Goal: Transaction & Acquisition: Obtain resource

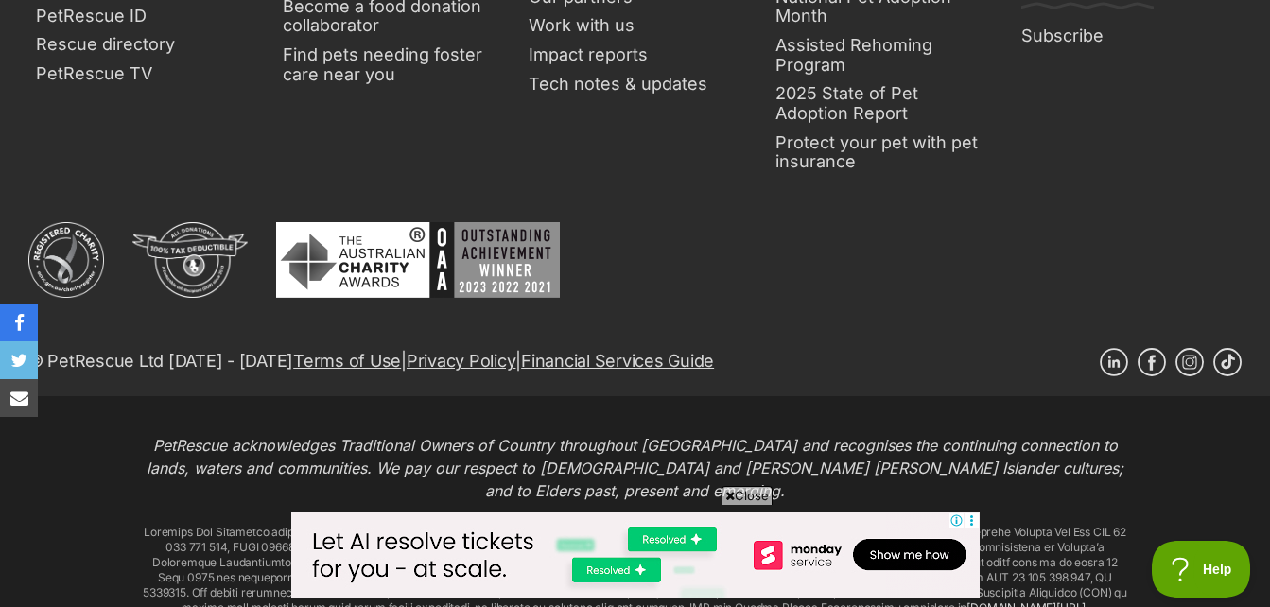
scroll to position [3627, 0]
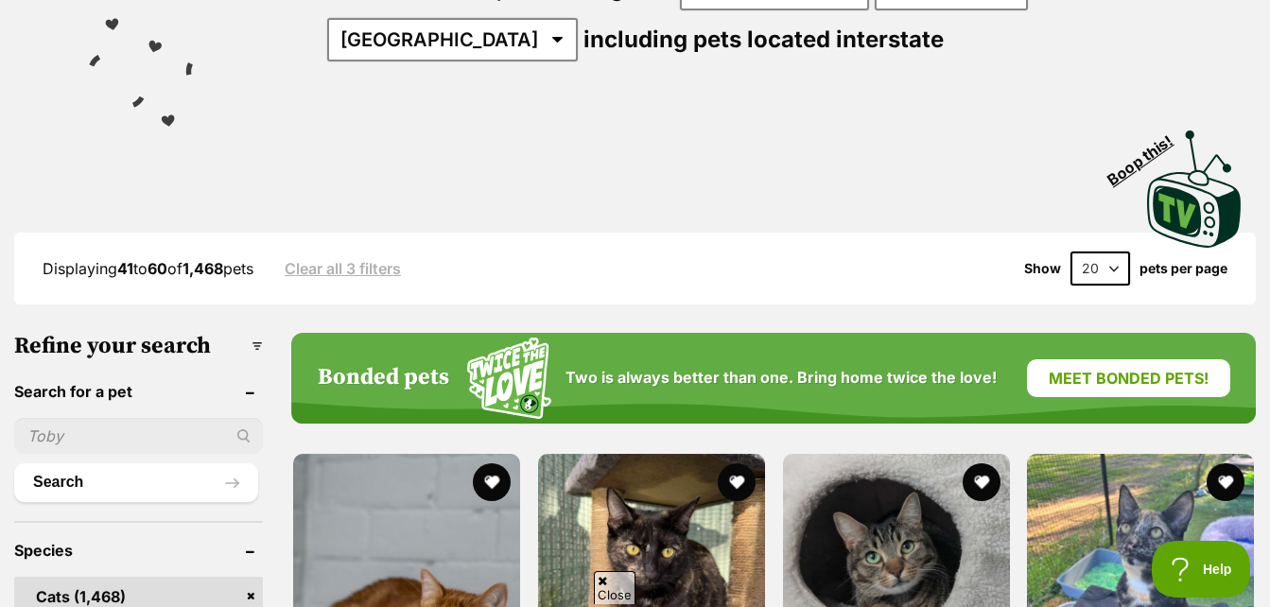
click at [75, 456] on ul "Search" at bounding box center [138, 451] width 249 height 102
drag, startPoint x: 85, startPoint y: 448, endPoint x: 109, endPoint y: 430, distance: 29.7
click at [85, 448] on input "text" at bounding box center [138, 436] width 249 height 36
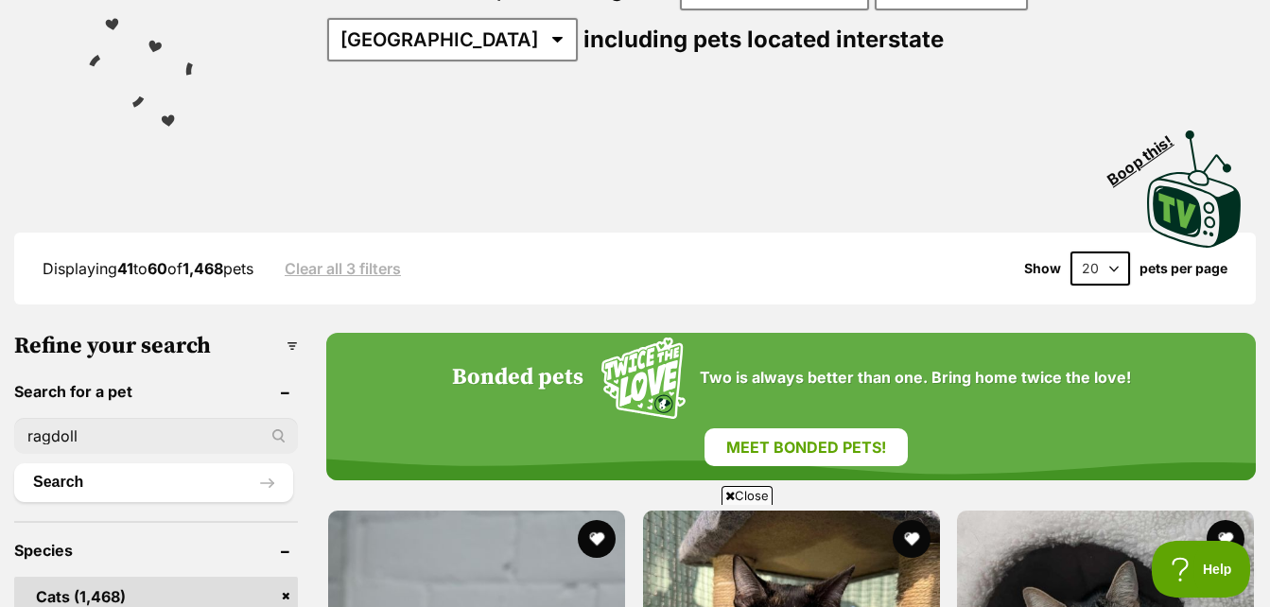
type input "ragdoll"
click at [14, 463] on button "Search" at bounding box center [153, 482] width 279 height 38
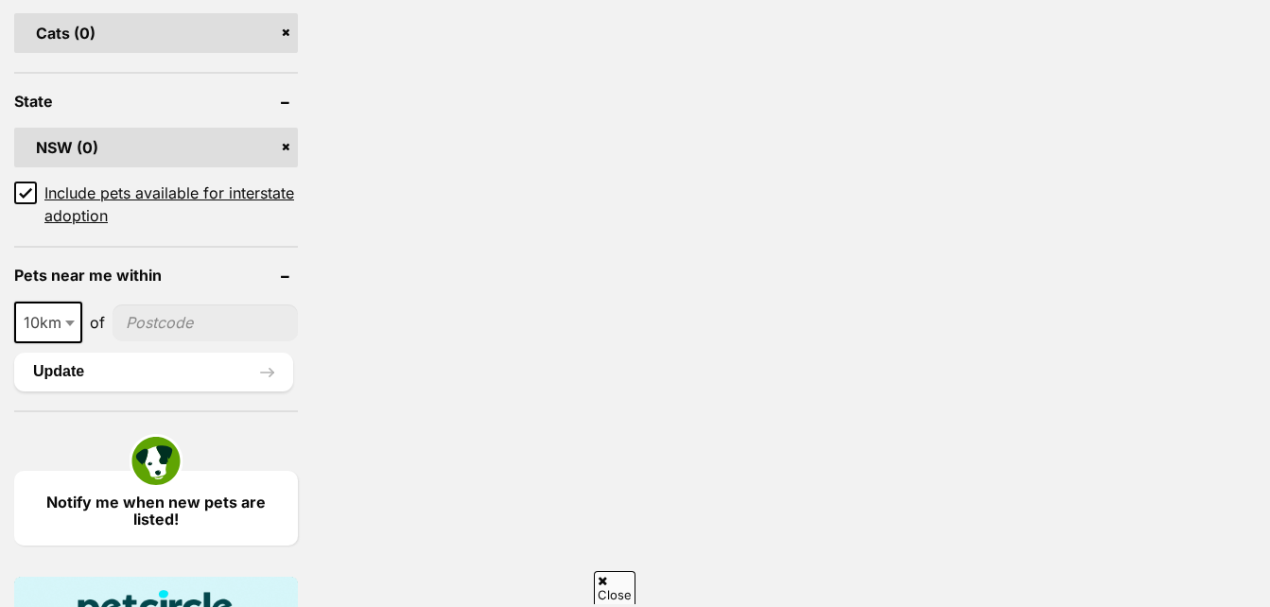
drag, startPoint x: 168, startPoint y: 252, endPoint x: 90, endPoint y: 205, distance: 91.6
click at [90, 205] on form "Refine your search Search for a pet [GEOGRAPHIC_DATA] Clear Search Species Cats…" at bounding box center [156, 370] width 284 height 1214
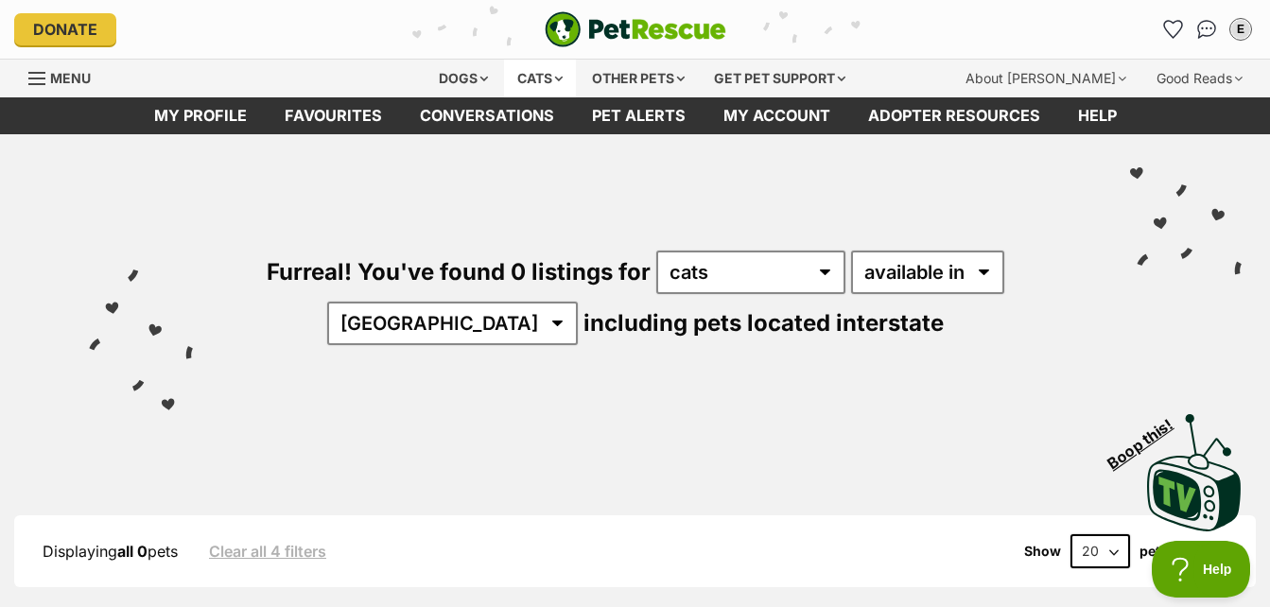
click at [514, 80] on div "Cats" at bounding box center [540, 79] width 72 height 38
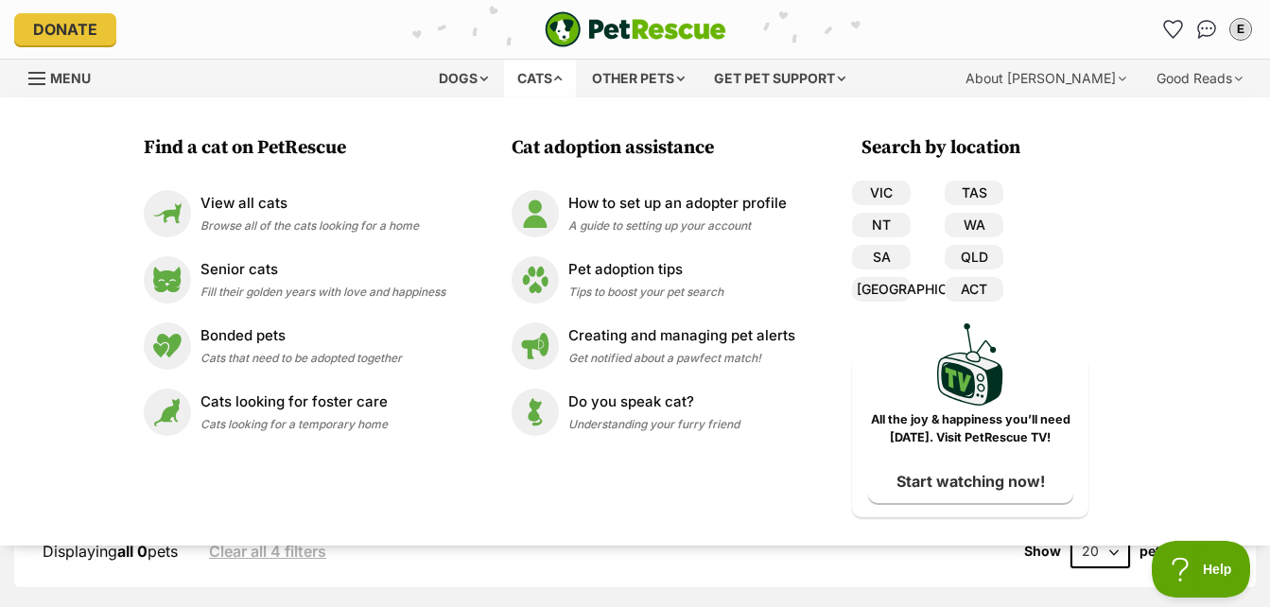
click at [515, 80] on div "Cats" at bounding box center [540, 79] width 72 height 38
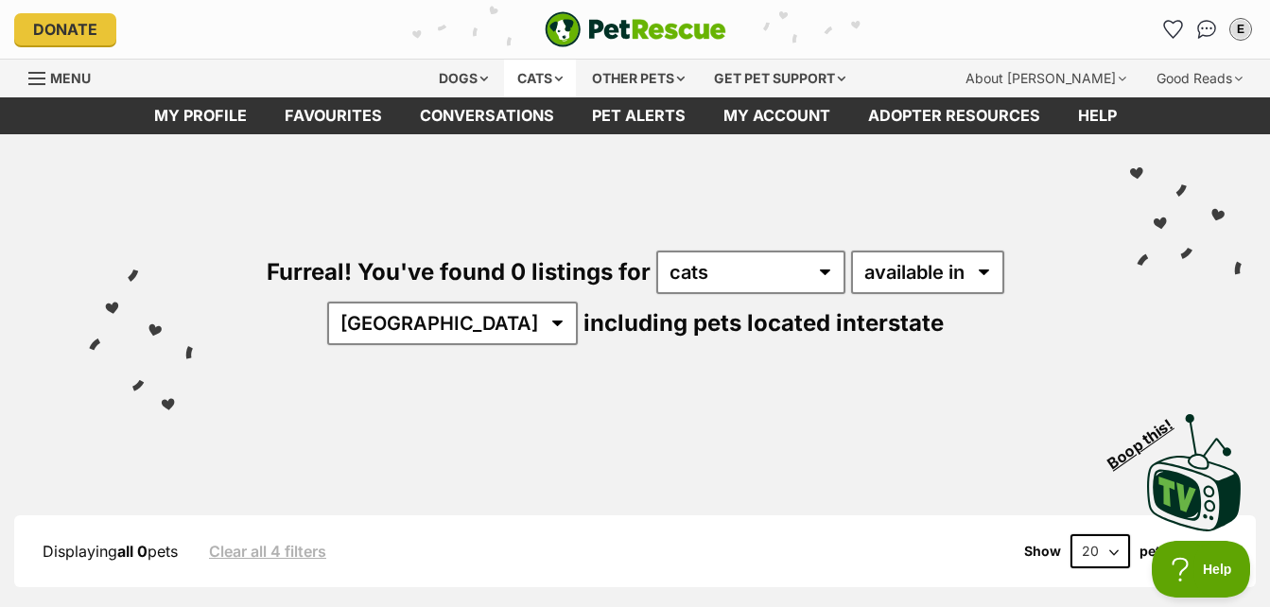
click at [518, 83] on div "Cats" at bounding box center [540, 79] width 72 height 38
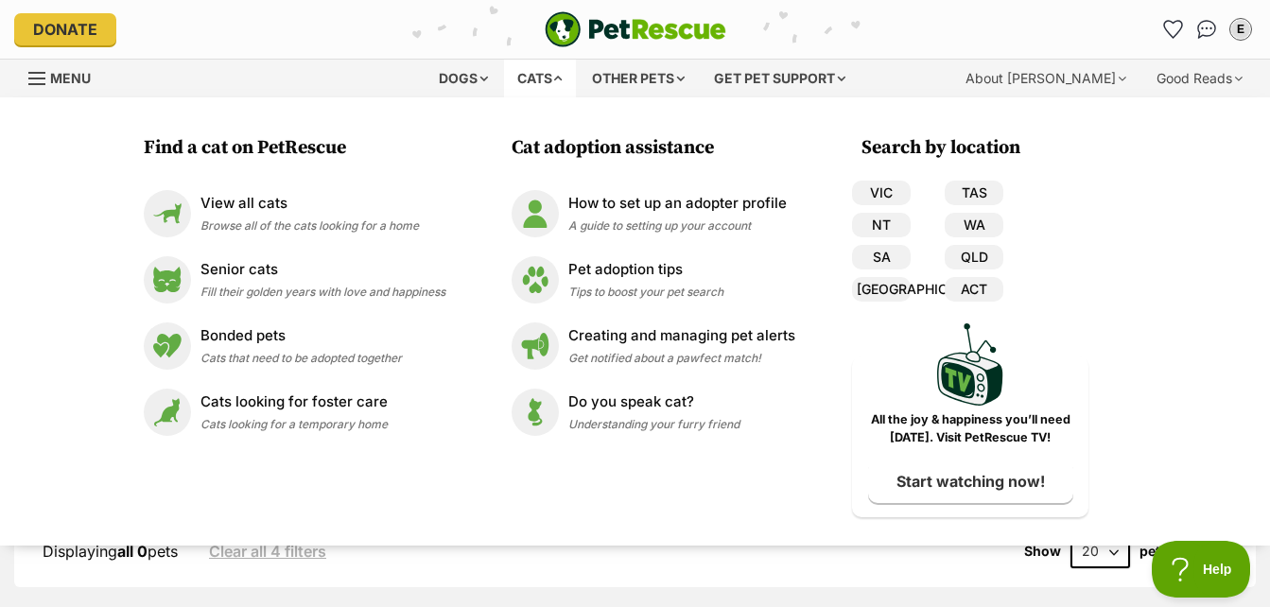
click at [518, 83] on div "Cats" at bounding box center [540, 79] width 72 height 38
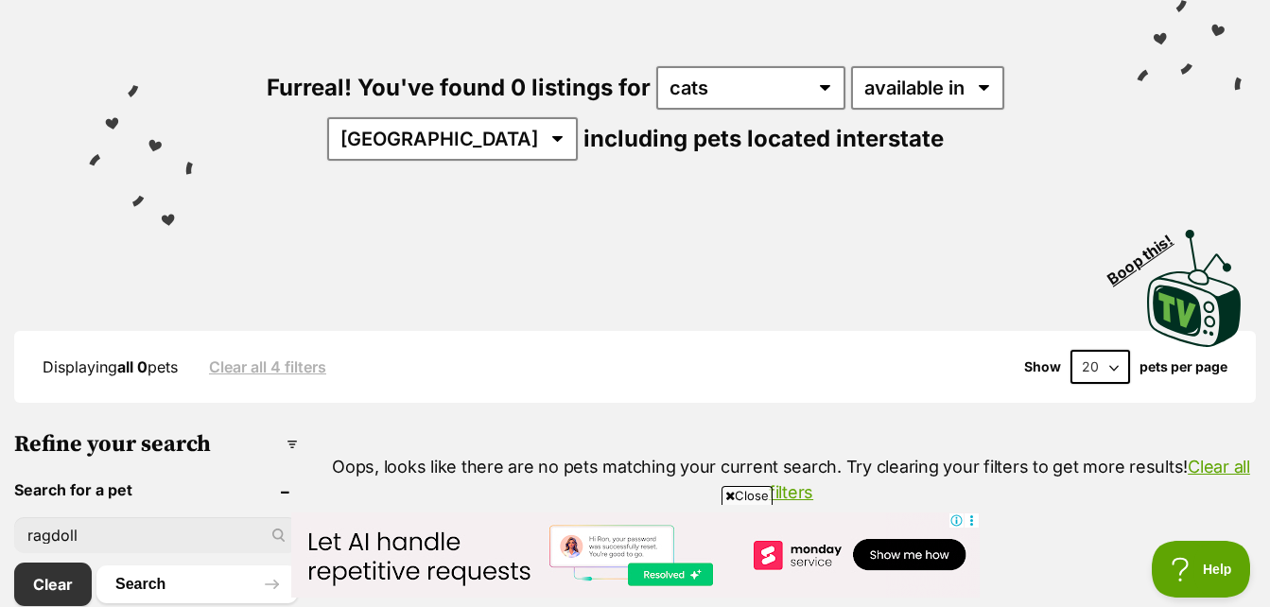
scroll to position [284, 0]
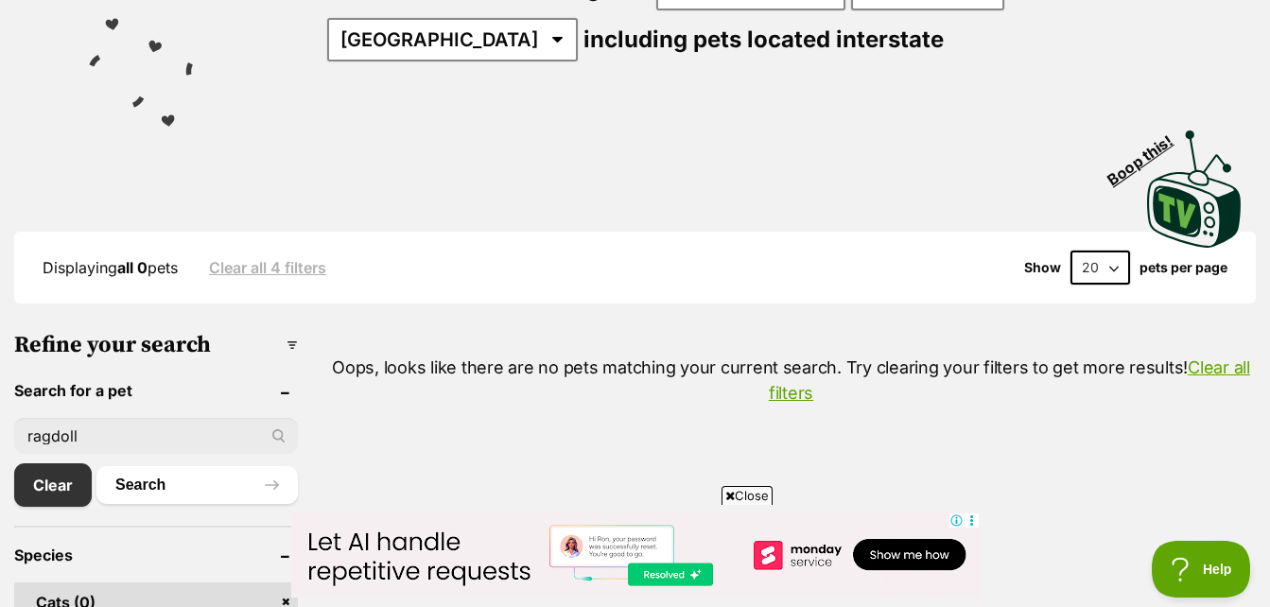
drag, startPoint x: 160, startPoint y: 441, endPoint x: 36, endPoint y: 399, distance: 130.9
click at [58, 437] on input "ragdoll" at bounding box center [156, 436] width 284 height 36
type input "r"
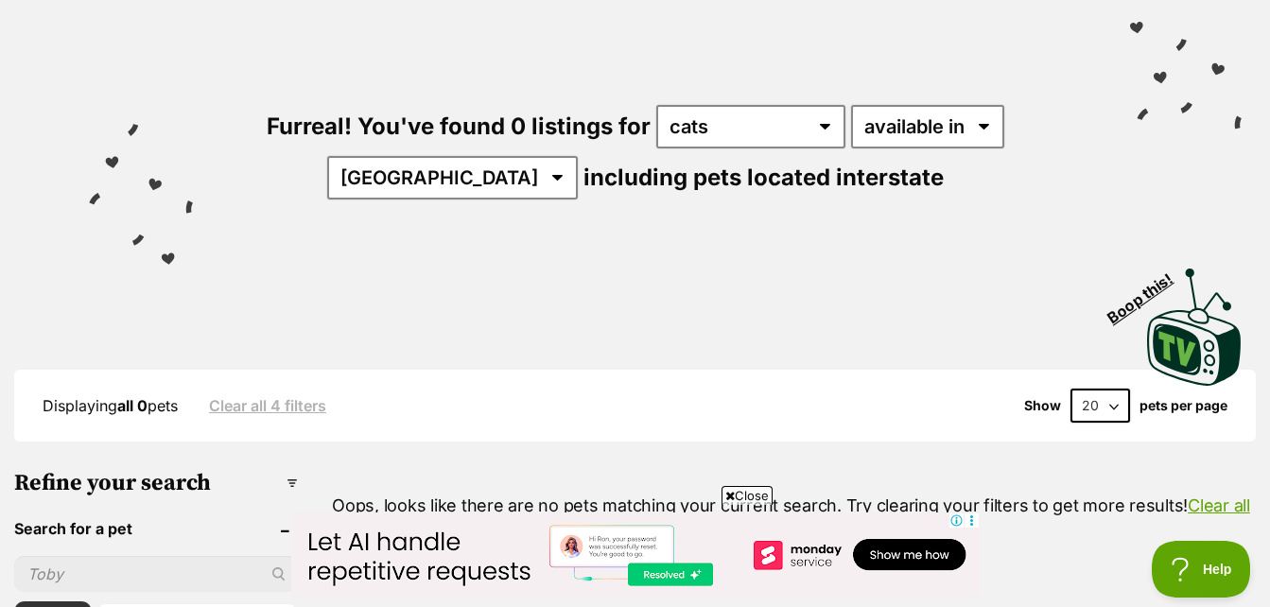
scroll to position [0, 0]
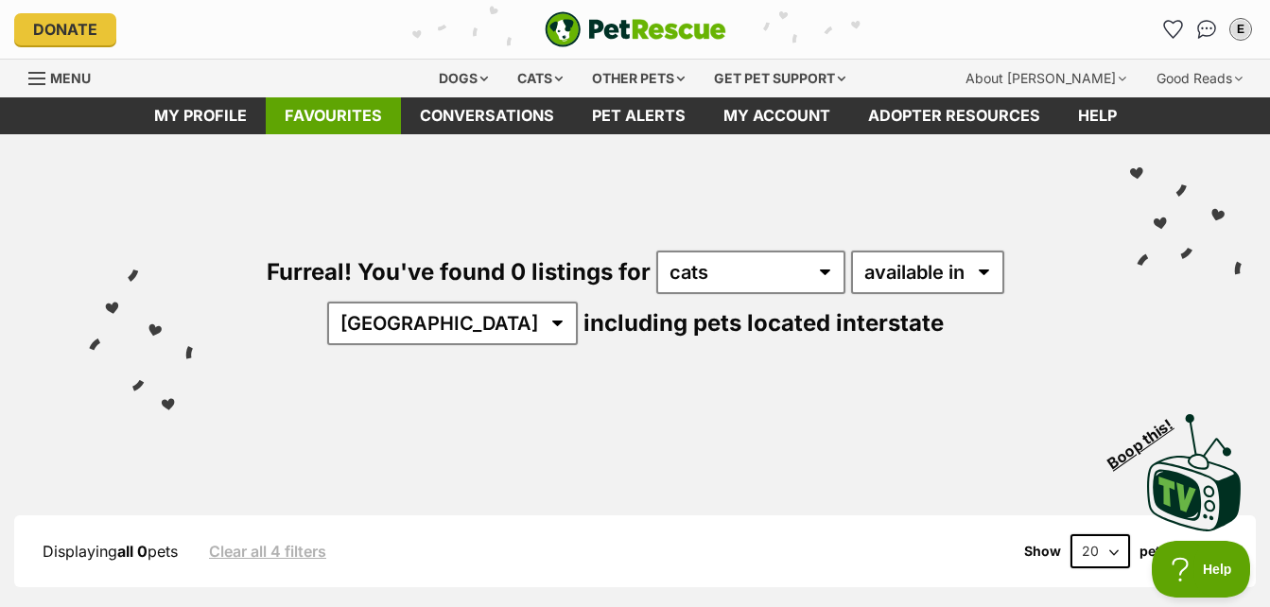
click at [364, 107] on link "Favourites" at bounding box center [333, 115] width 135 height 37
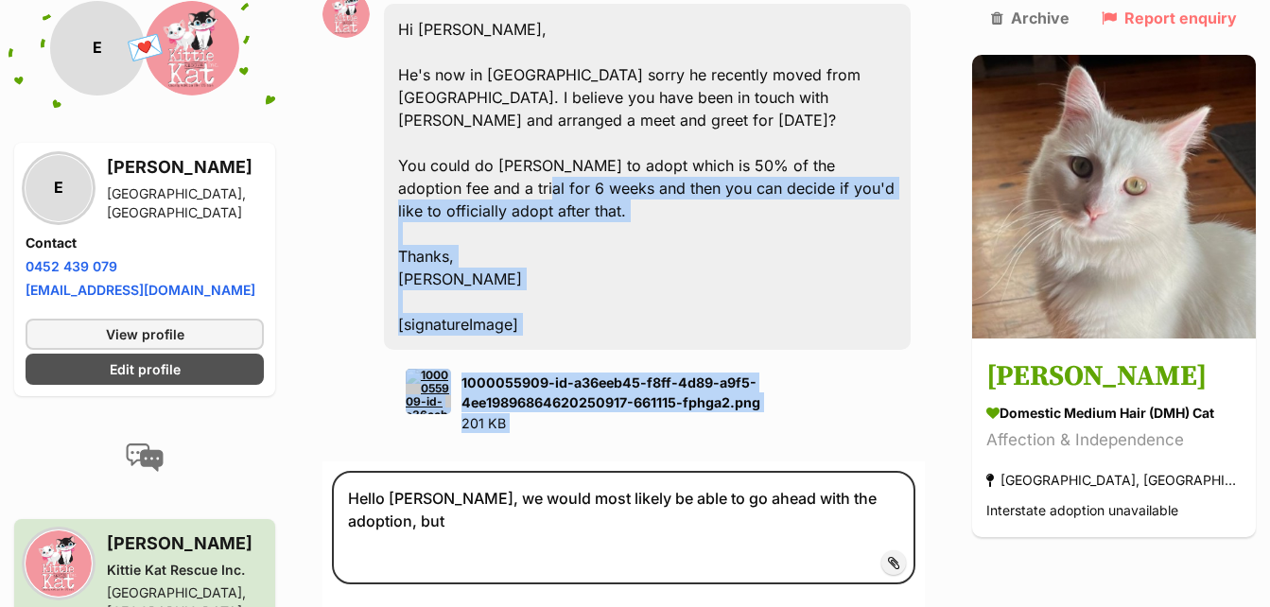
scroll to position [2647, 0]
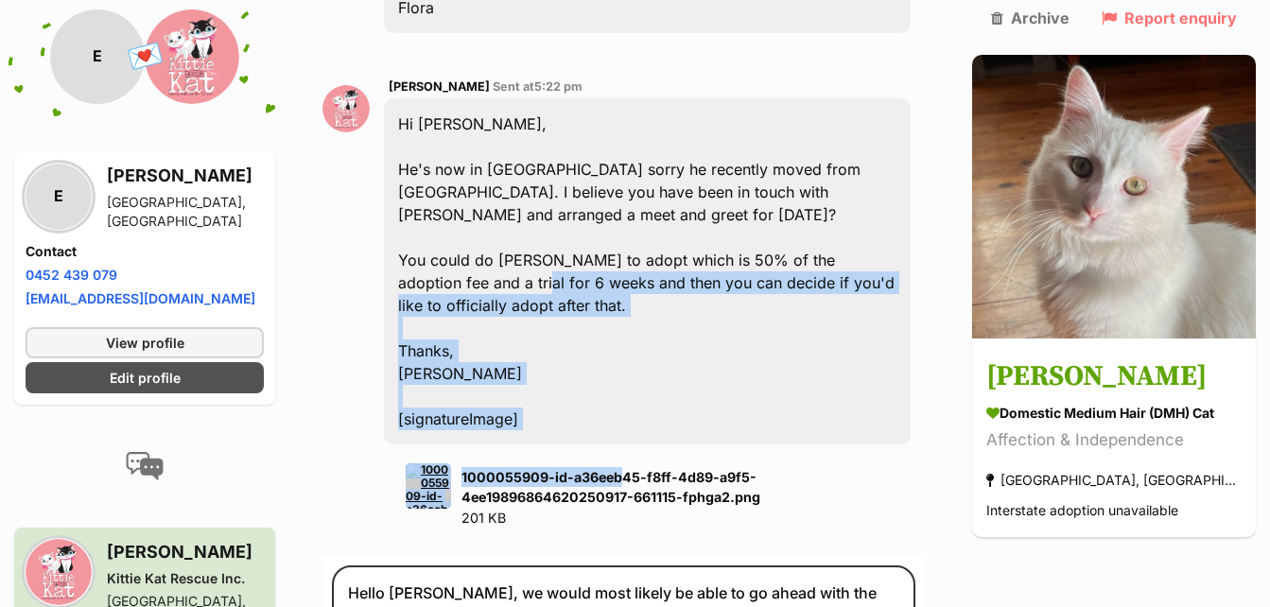
drag, startPoint x: 465, startPoint y: 262, endPoint x: 626, endPoint y: 349, distance: 182.7
click at [626, 349] on div "[PERSON_NAME] Sent at 5:22 pm Hi [PERSON_NAME], He's now in [GEOGRAPHIC_DATA] s…" at bounding box center [647, 302] width 527 height 453
click at [553, 183] on div "Hi [PERSON_NAME], He's now in [GEOGRAPHIC_DATA] sorry he recently moved from [G…" at bounding box center [647, 271] width 527 height 346
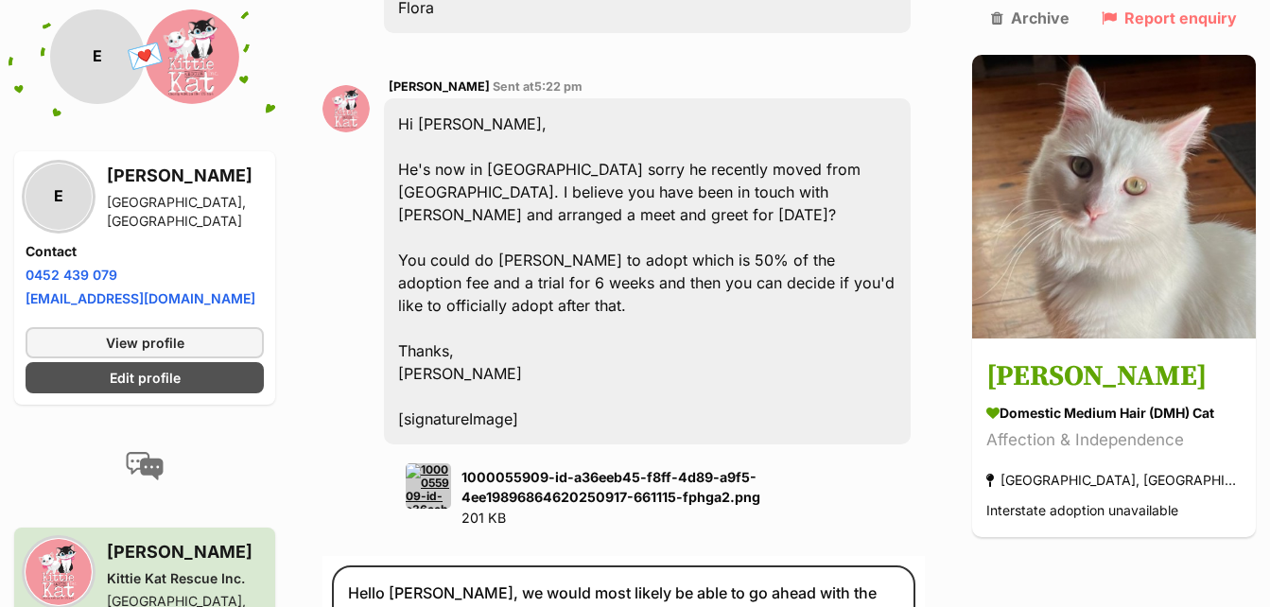
click at [561, 163] on div "Hi [PERSON_NAME], He's now in [GEOGRAPHIC_DATA] sorry he recently moved from [G…" at bounding box center [647, 271] width 527 height 346
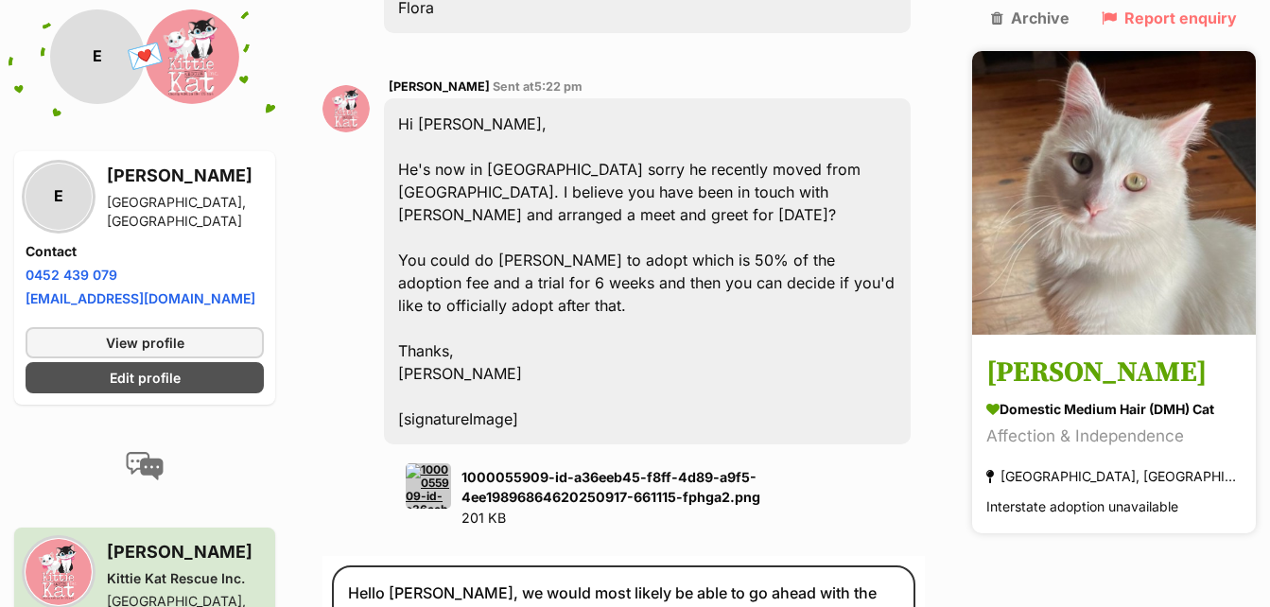
click at [1101, 181] on img at bounding box center [1114, 193] width 284 height 284
drag, startPoint x: 1065, startPoint y: 193, endPoint x: 1077, endPoint y: 203, distance: 15.4
click at [1066, 195] on img at bounding box center [1114, 193] width 284 height 284
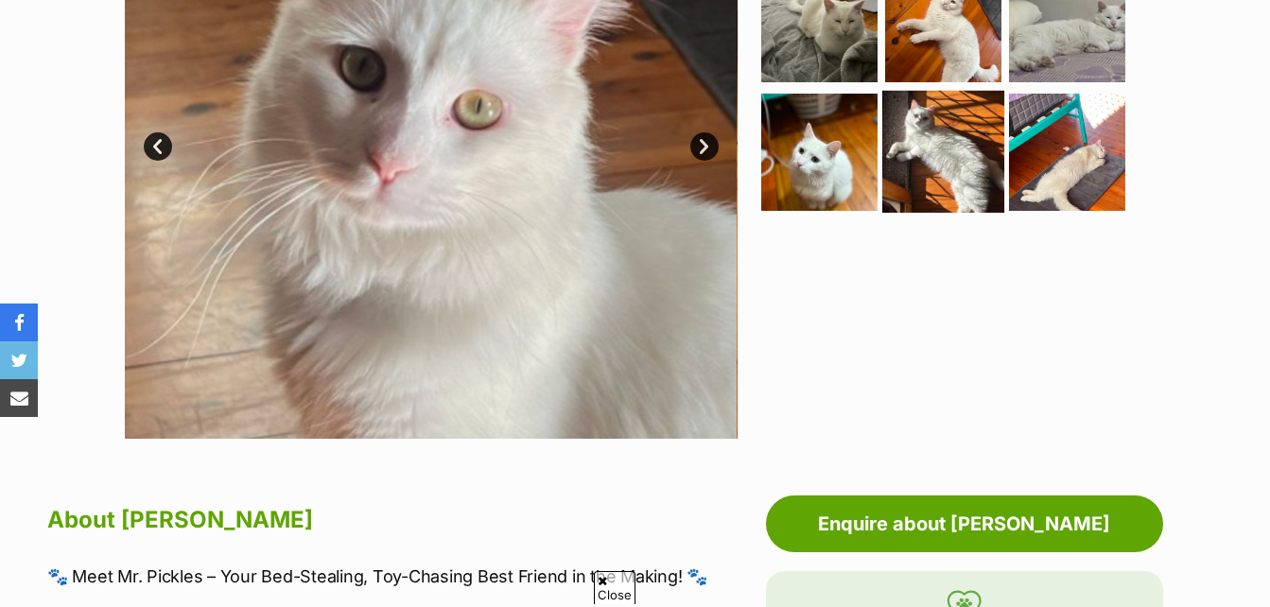
click at [977, 160] on img at bounding box center [943, 152] width 122 height 122
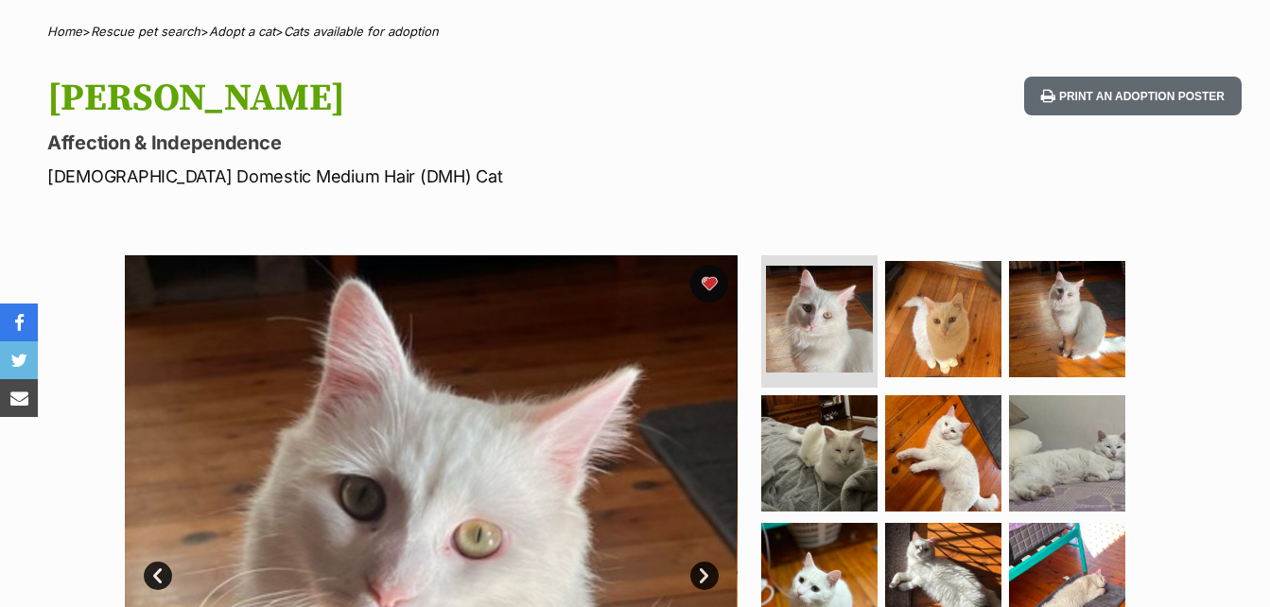
scroll to position [189, 0]
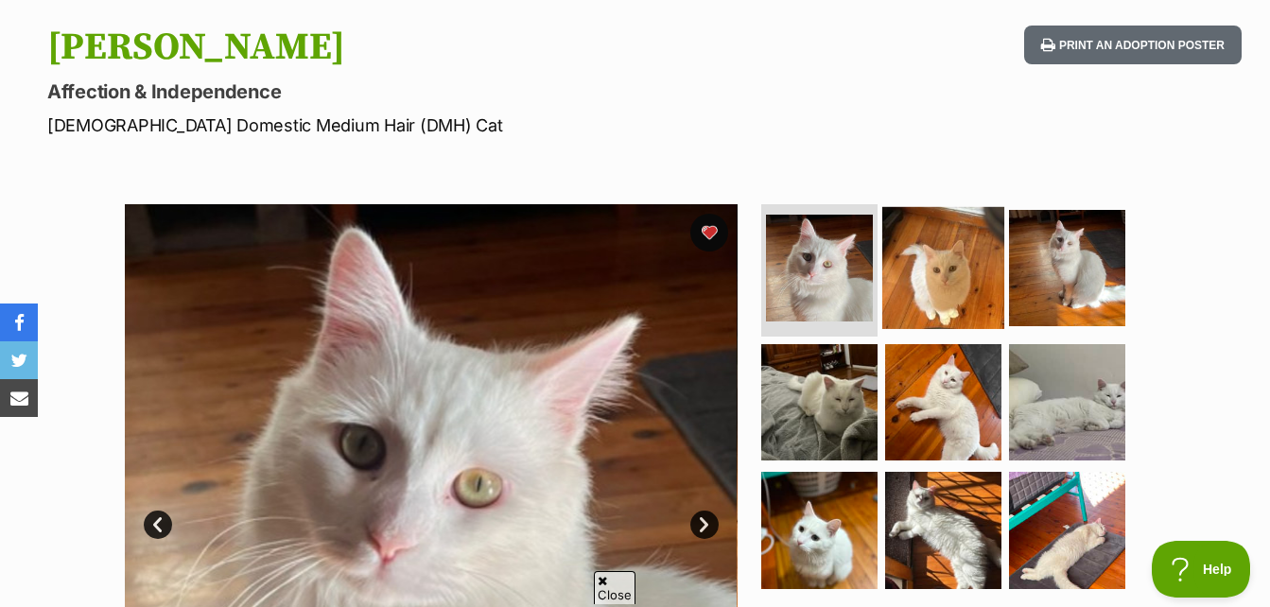
click at [912, 265] on img at bounding box center [943, 268] width 122 height 122
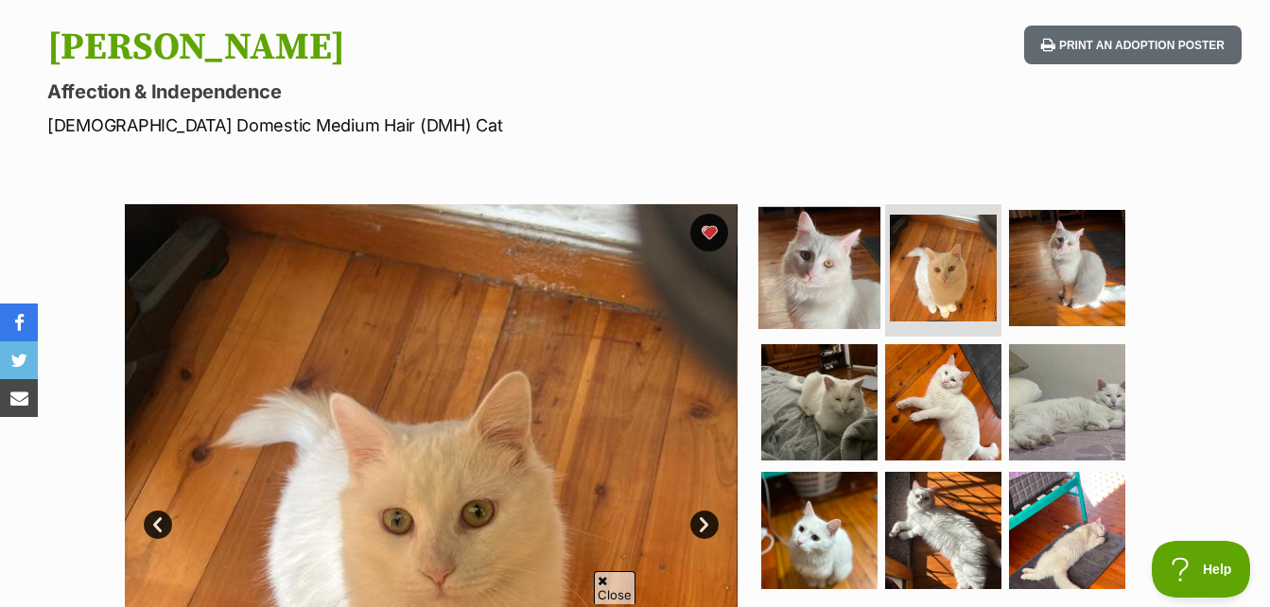
click at [838, 253] on img at bounding box center [819, 268] width 122 height 122
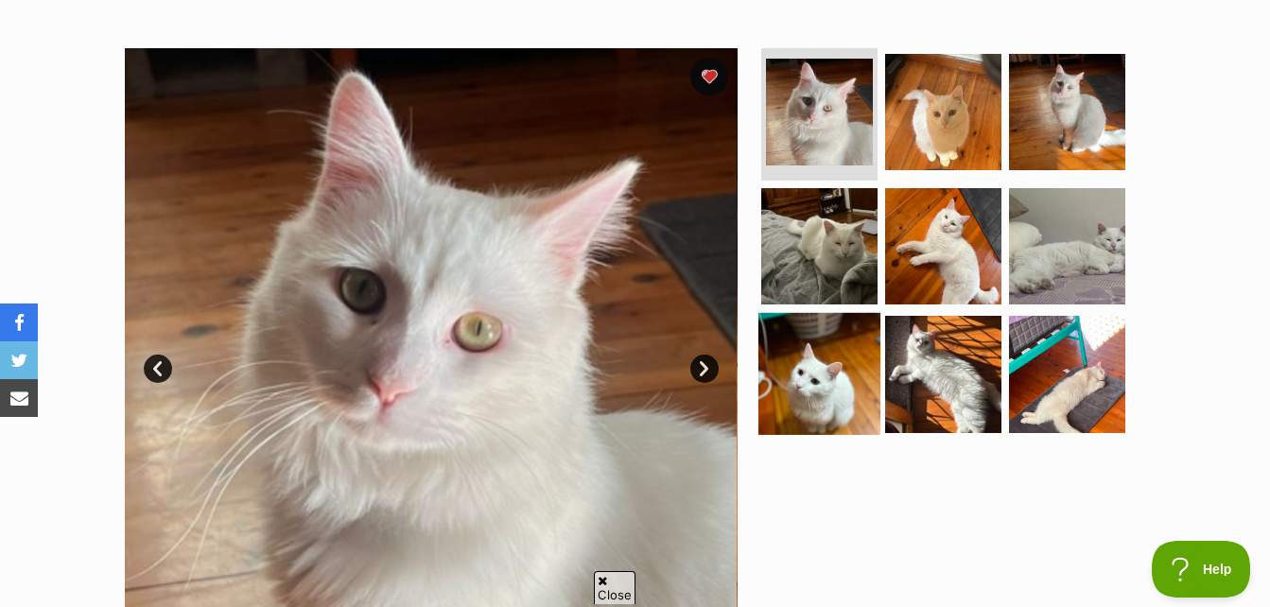
scroll to position [378, 0]
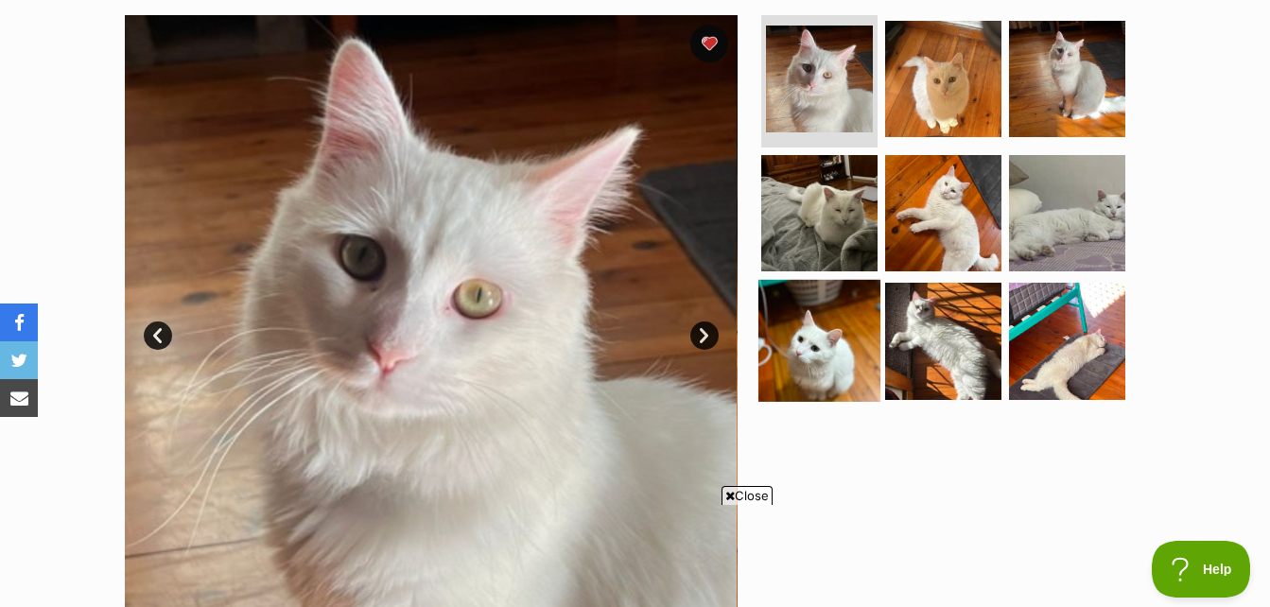
click at [906, 338] on img at bounding box center [943, 341] width 116 height 116
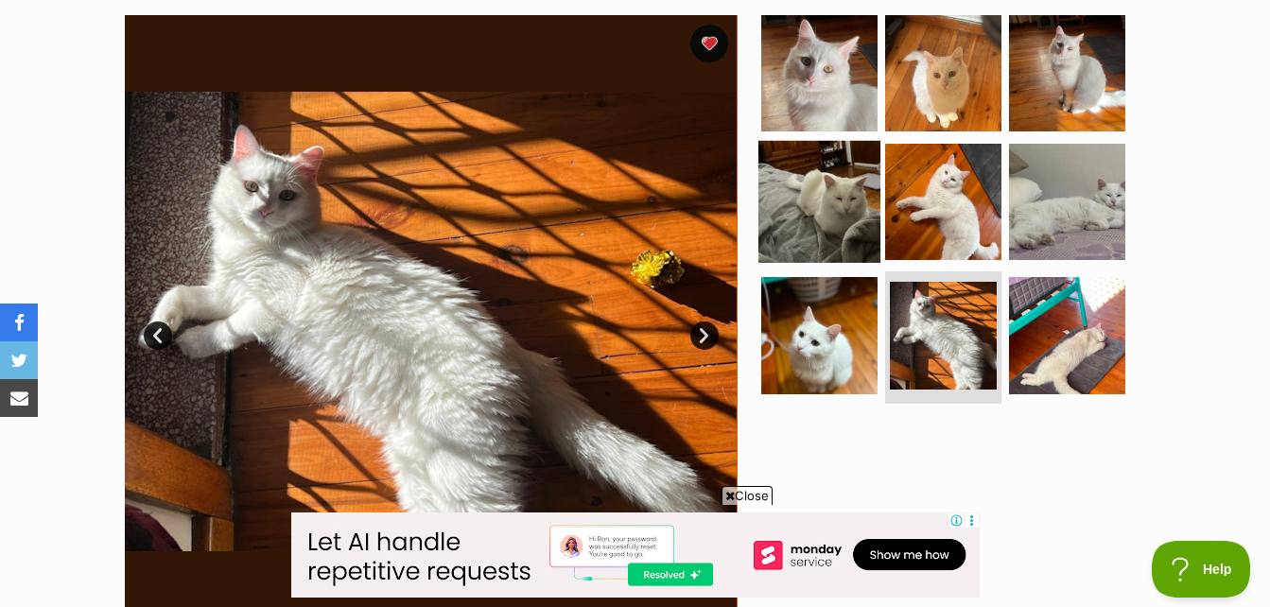
scroll to position [0, 0]
click at [780, 214] on img at bounding box center [819, 201] width 122 height 122
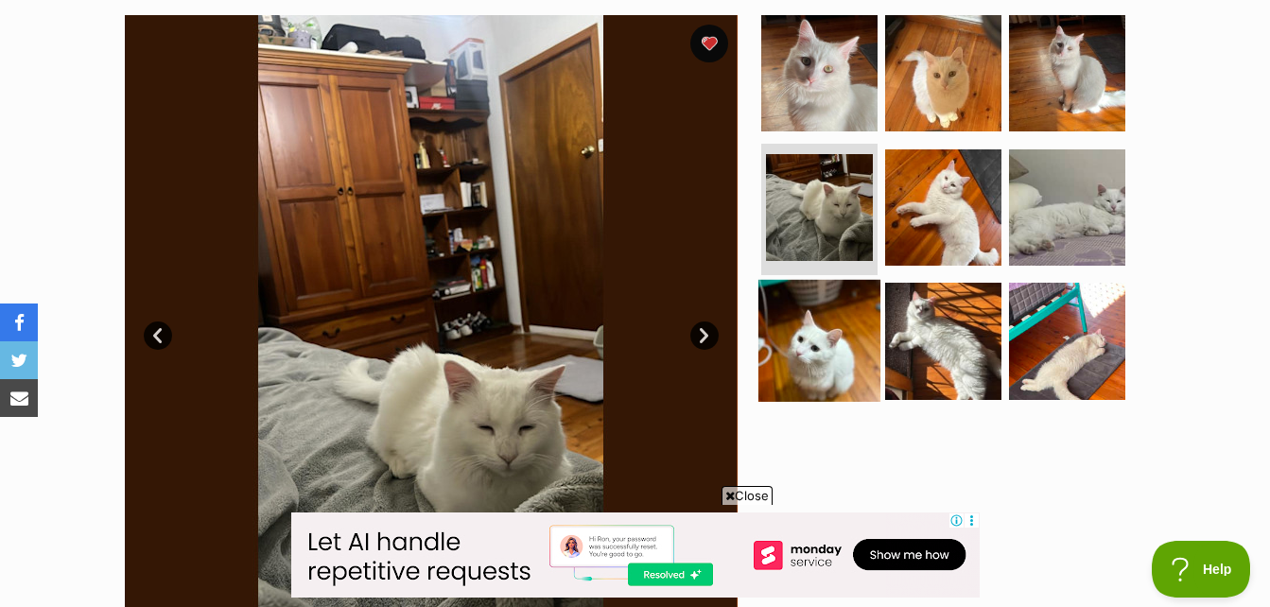
click at [848, 316] on img at bounding box center [819, 341] width 122 height 122
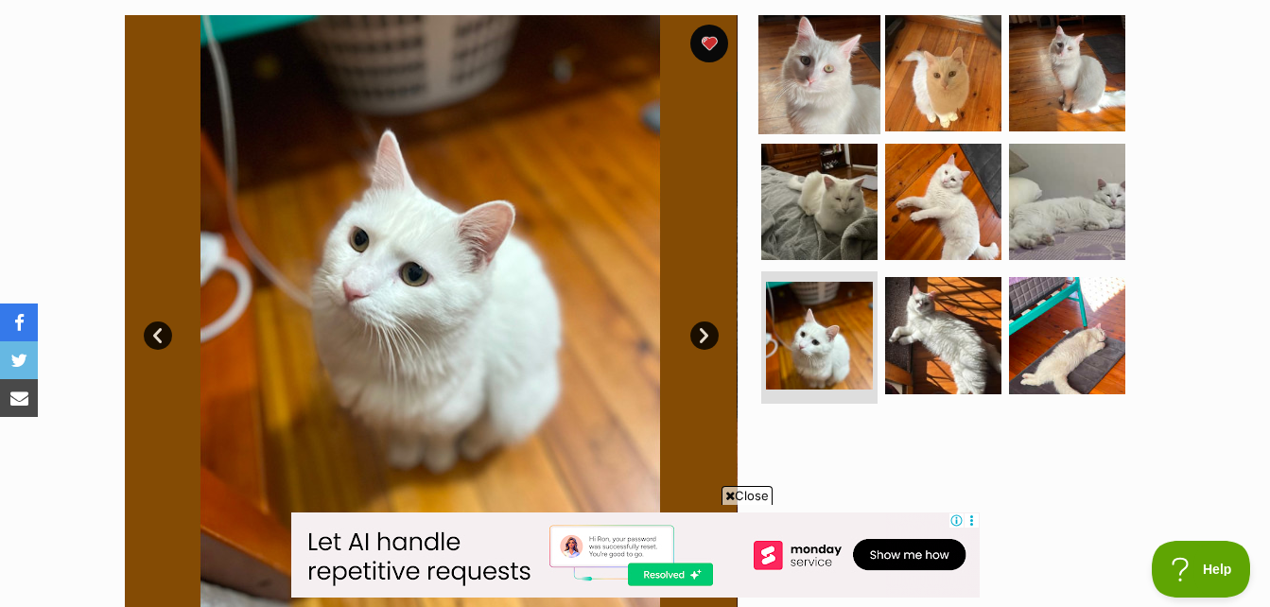
click at [821, 120] on img at bounding box center [819, 73] width 122 height 122
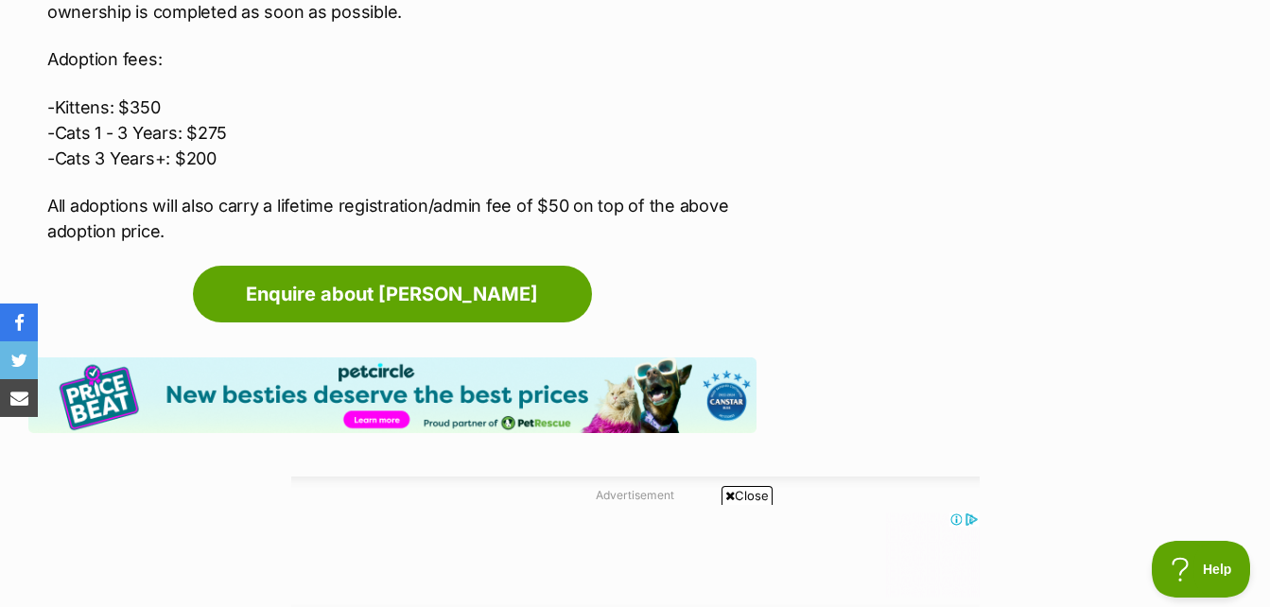
scroll to position [3025, 0]
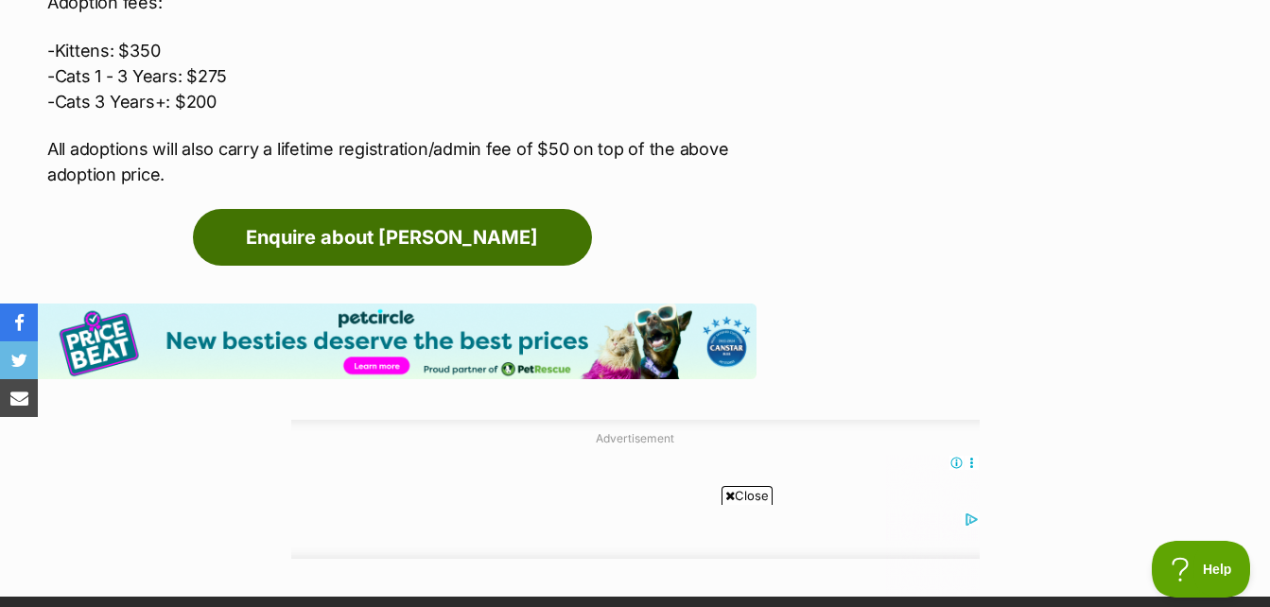
click at [510, 234] on link "Enquire about Mr Pickles" at bounding box center [392, 237] width 399 height 57
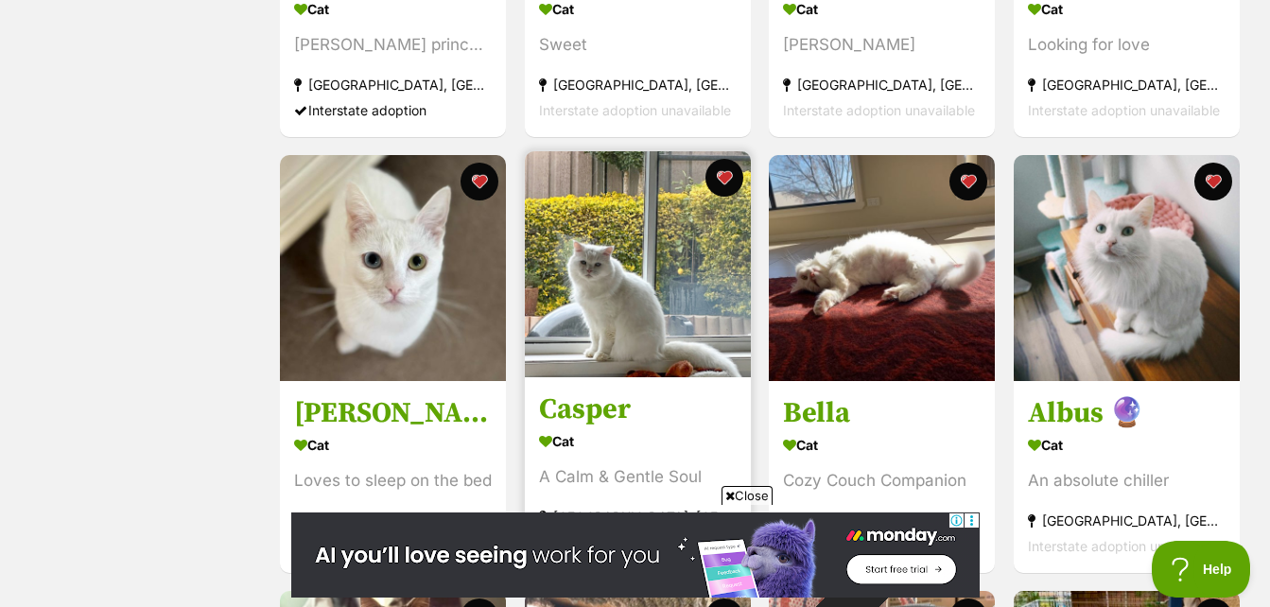
scroll to position [756, 0]
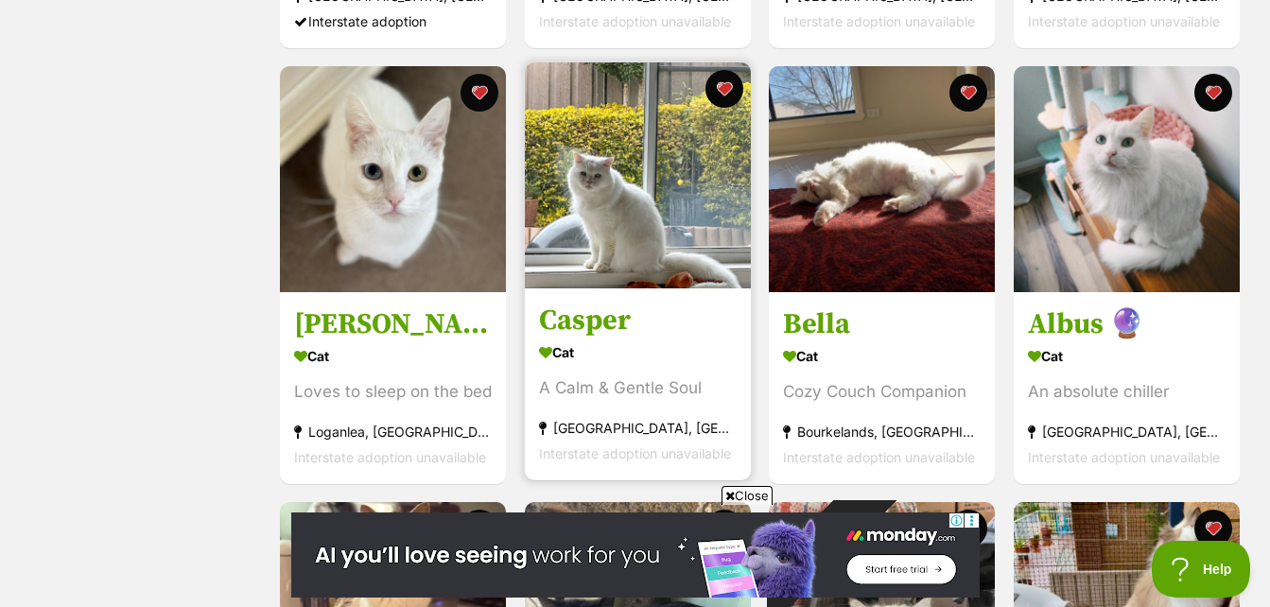
click at [648, 166] on img at bounding box center [638, 175] width 226 height 226
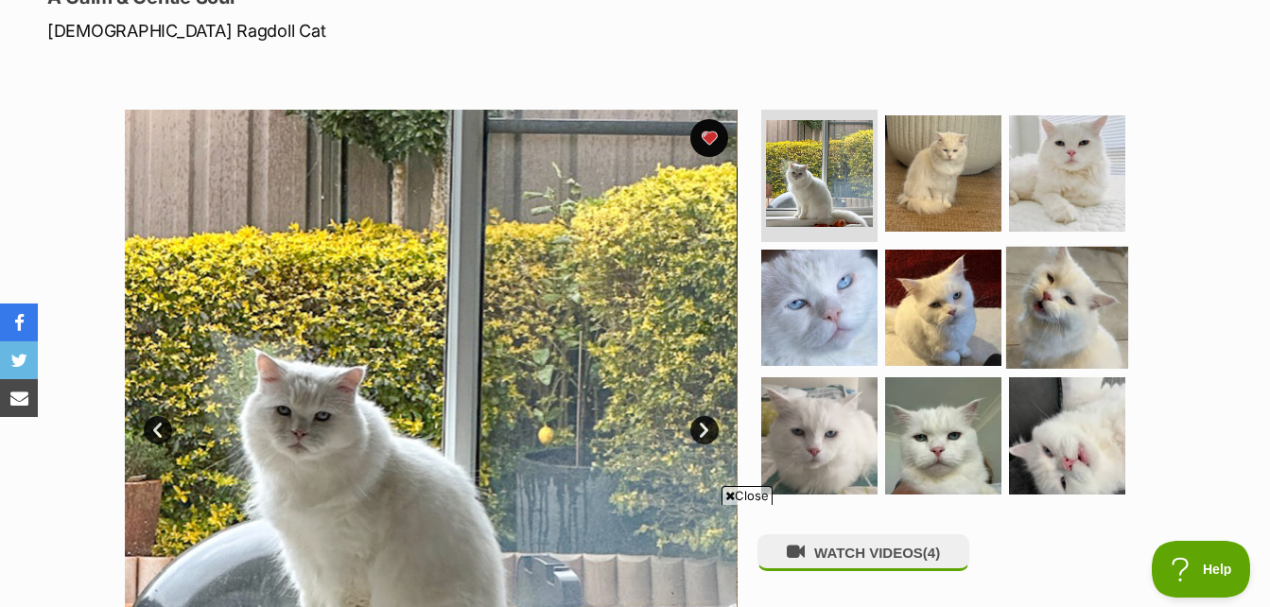
click at [1015, 248] on img at bounding box center [1067, 307] width 122 height 122
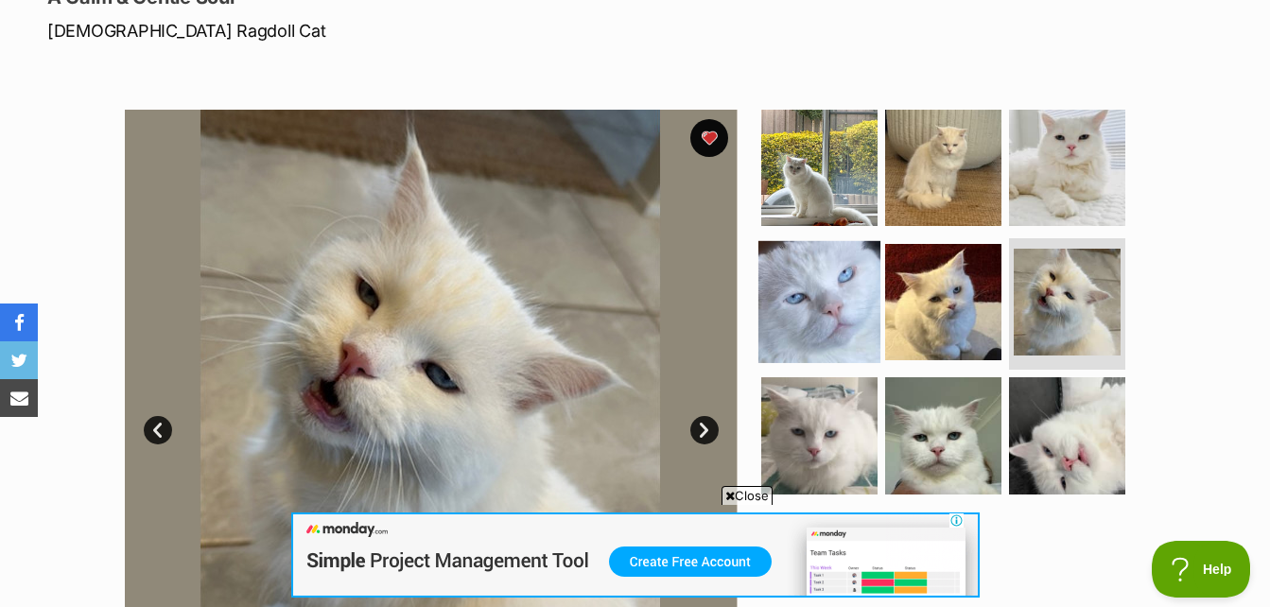
click at [833, 272] on img at bounding box center [819, 301] width 122 height 122
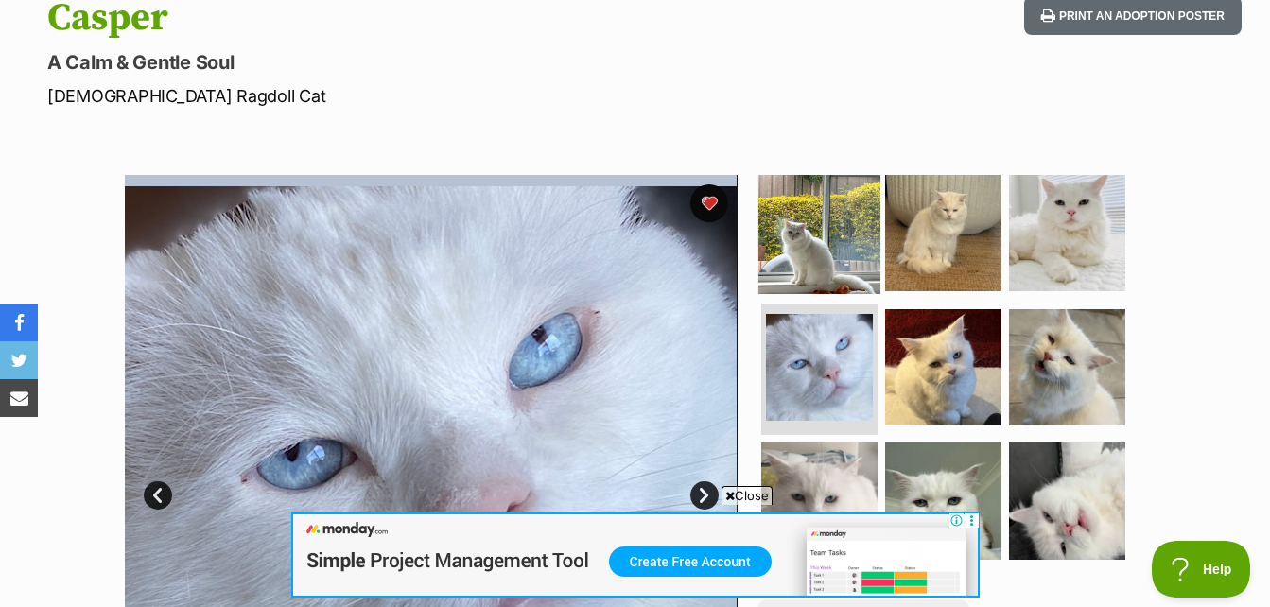
scroll to position [189, 0]
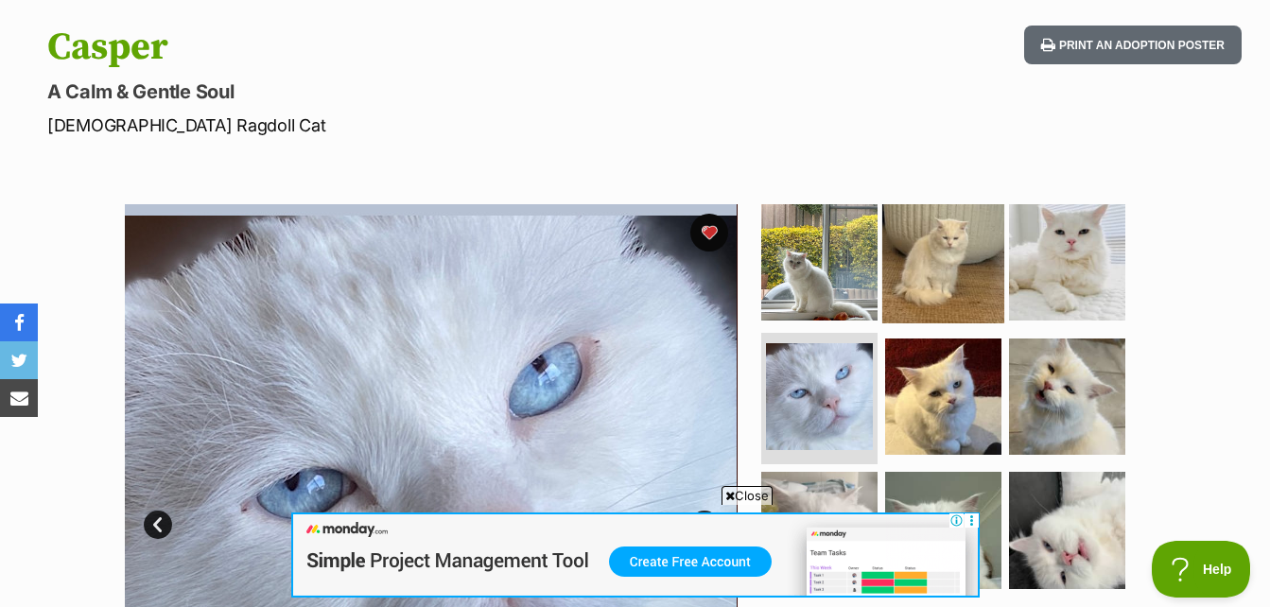
click at [907, 281] on img at bounding box center [943, 262] width 122 height 122
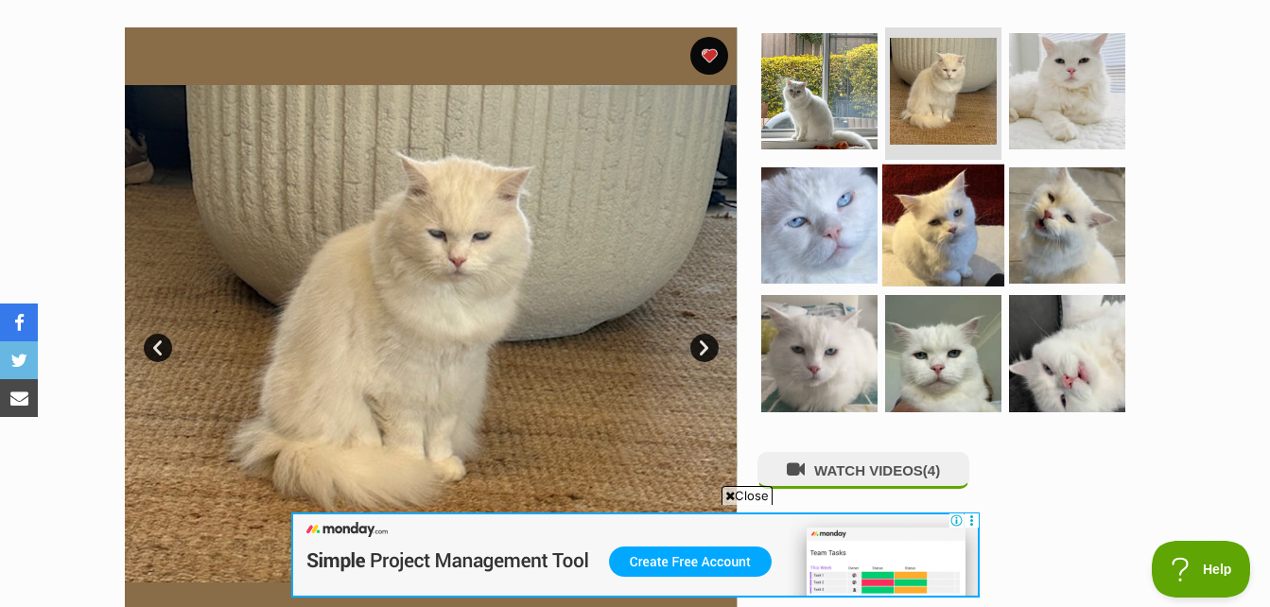
scroll to position [378, 0]
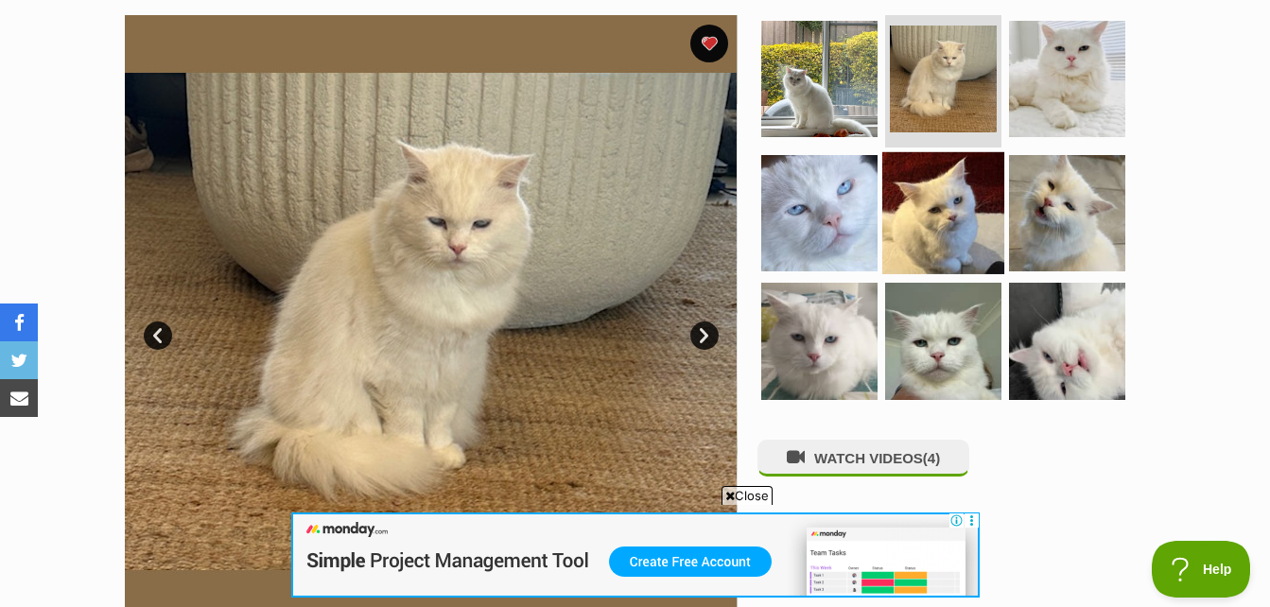
click at [898, 216] on img at bounding box center [943, 212] width 122 height 122
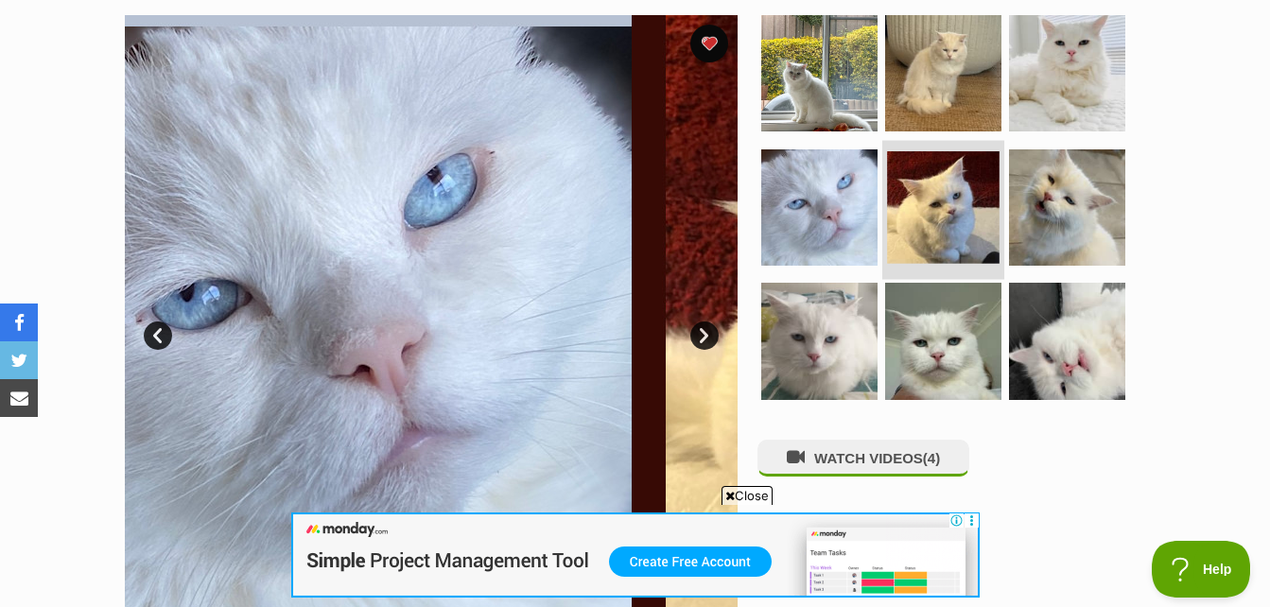
click at [923, 206] on img at bounding box center [943, 207] width 112 height 112
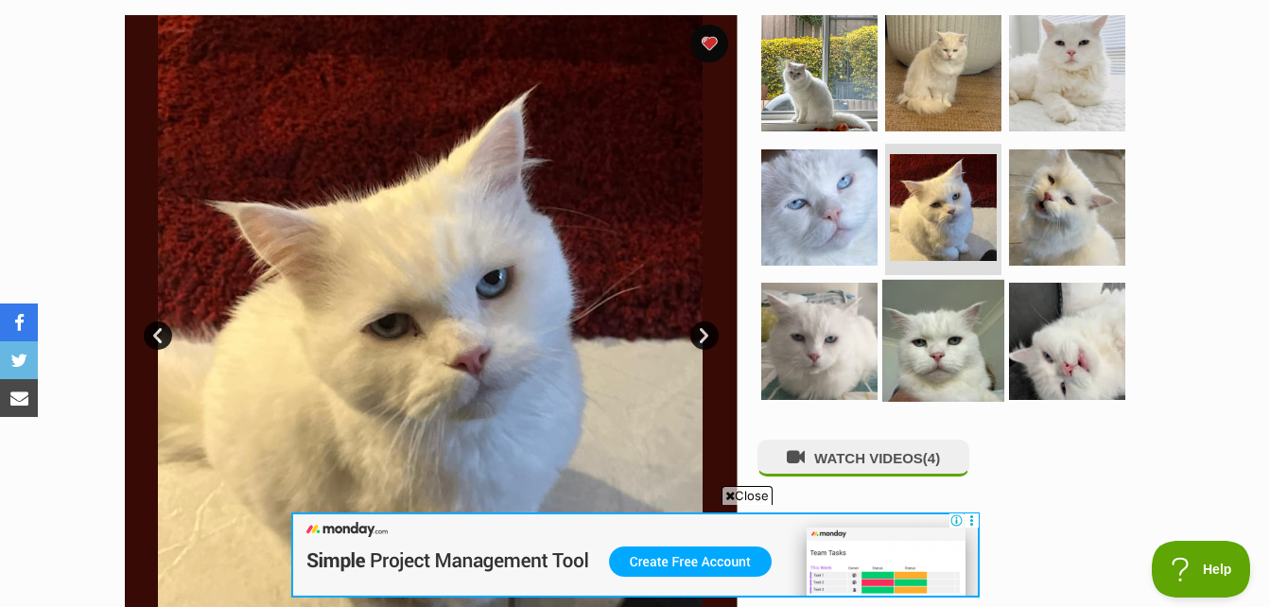
click at [909, 331] on img at bounding box center [943, 341] width 122 height 122
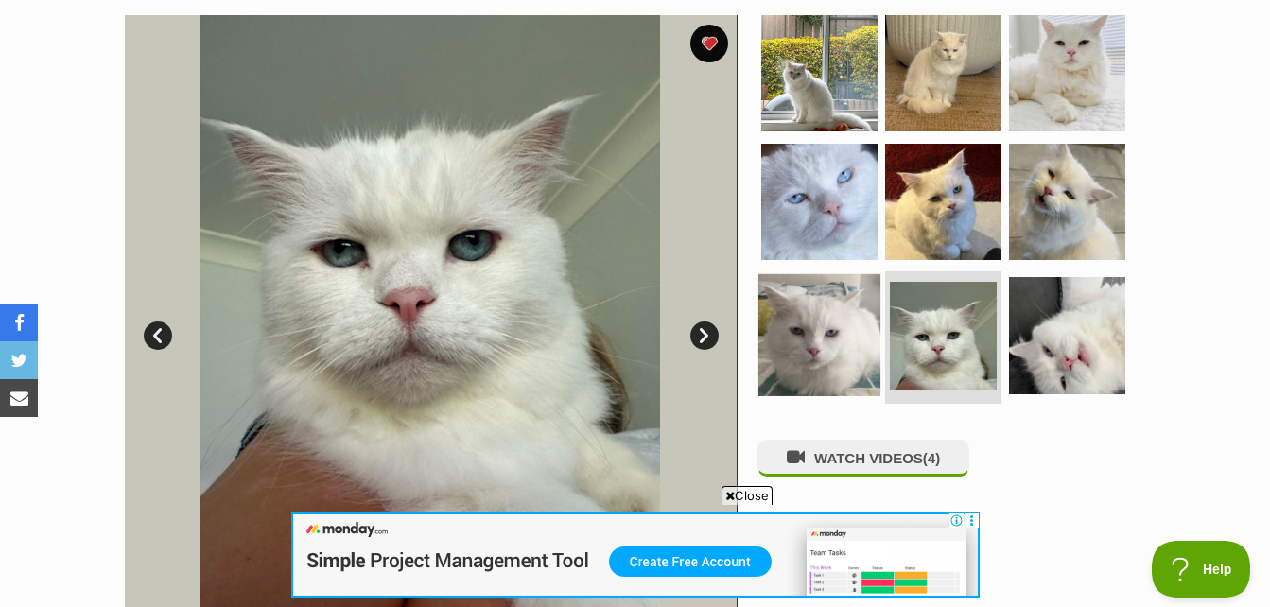
click at [851, 332] on img at bounding box center [819, 335] width 122 height 122
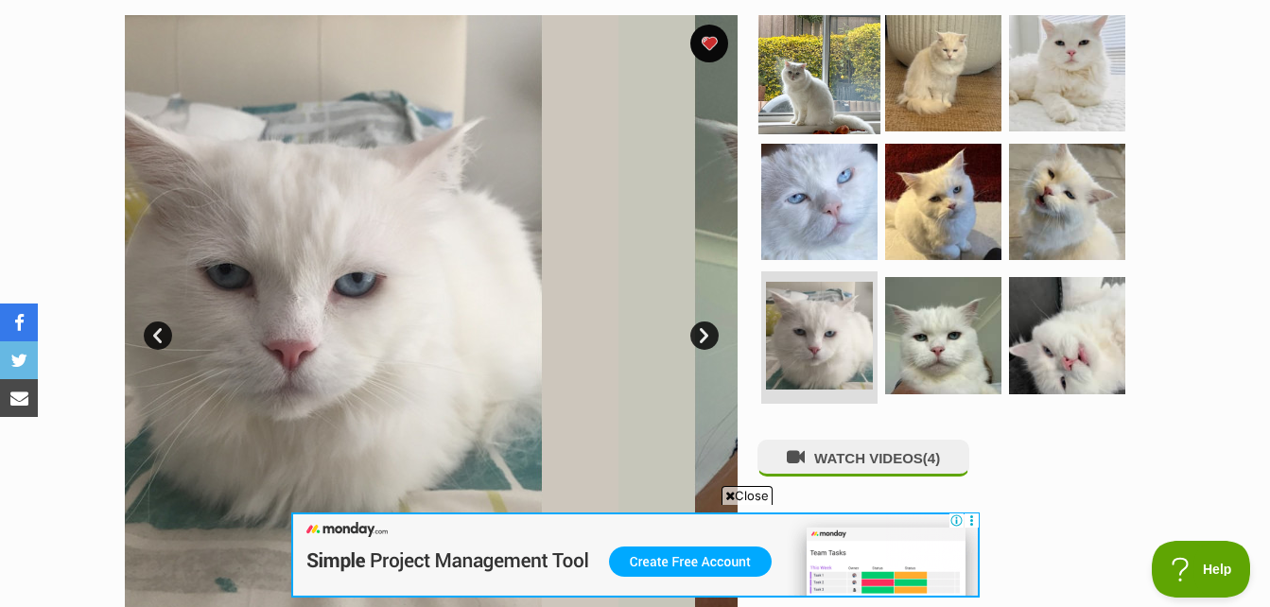
click at [859, 38] on img at bounding box center [819, 73] width 122 height 122
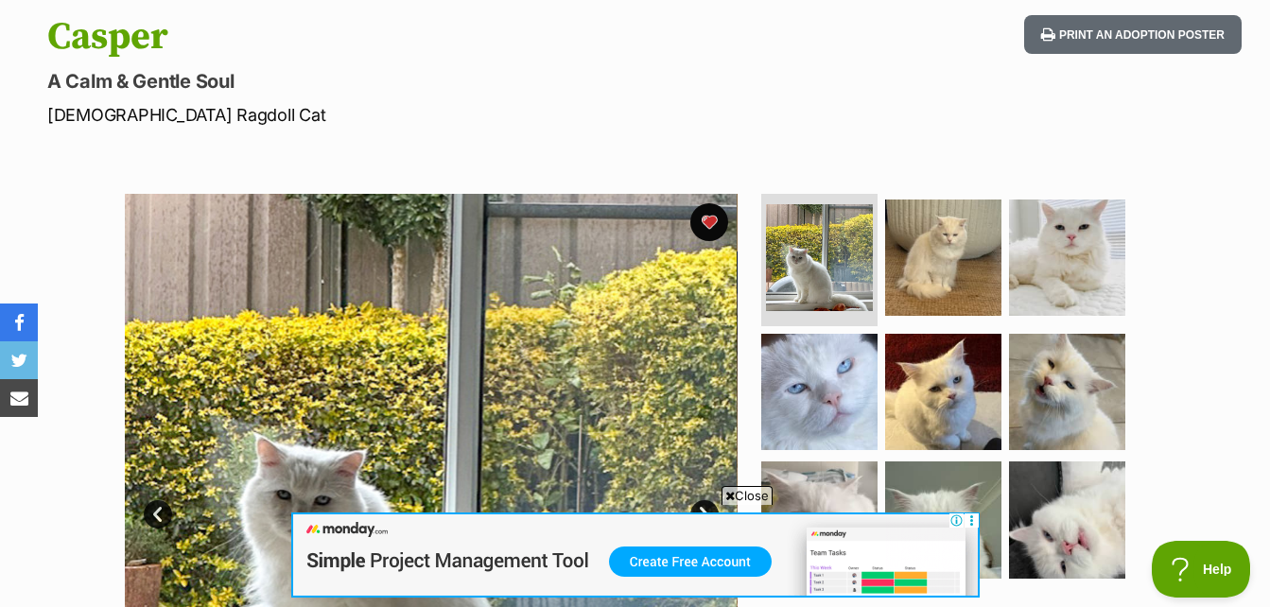
scroll to position [189, 0]
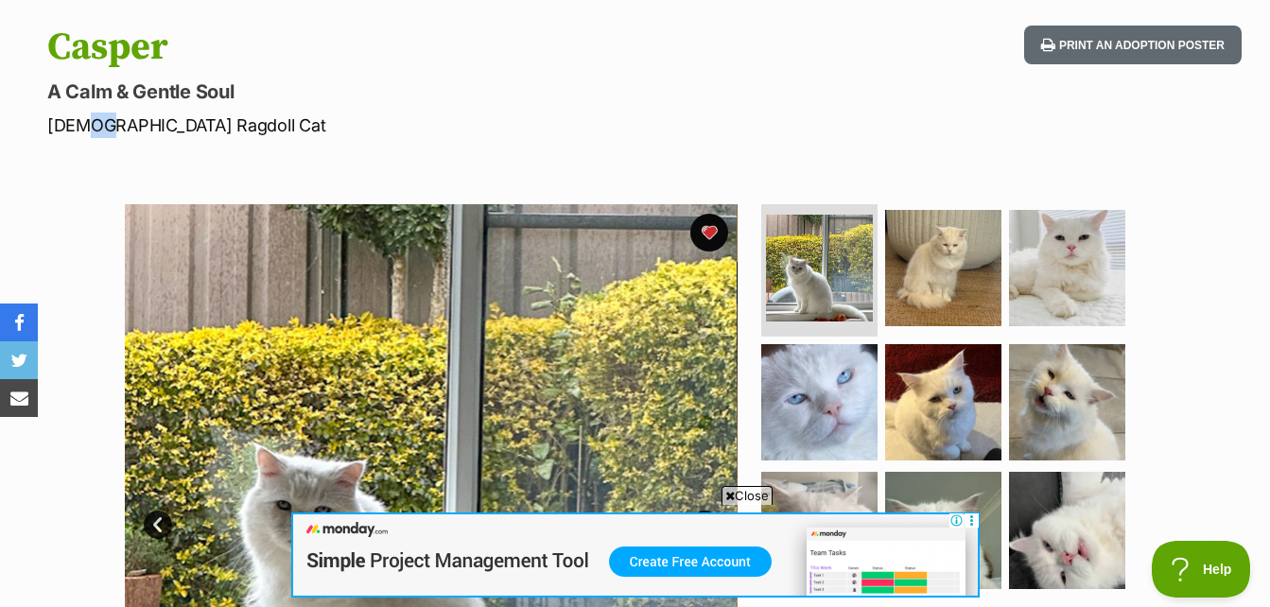
click at [88, 115] on p "Male Ragdoll Cat" at bounding box center [411, 125] width 728 height 26
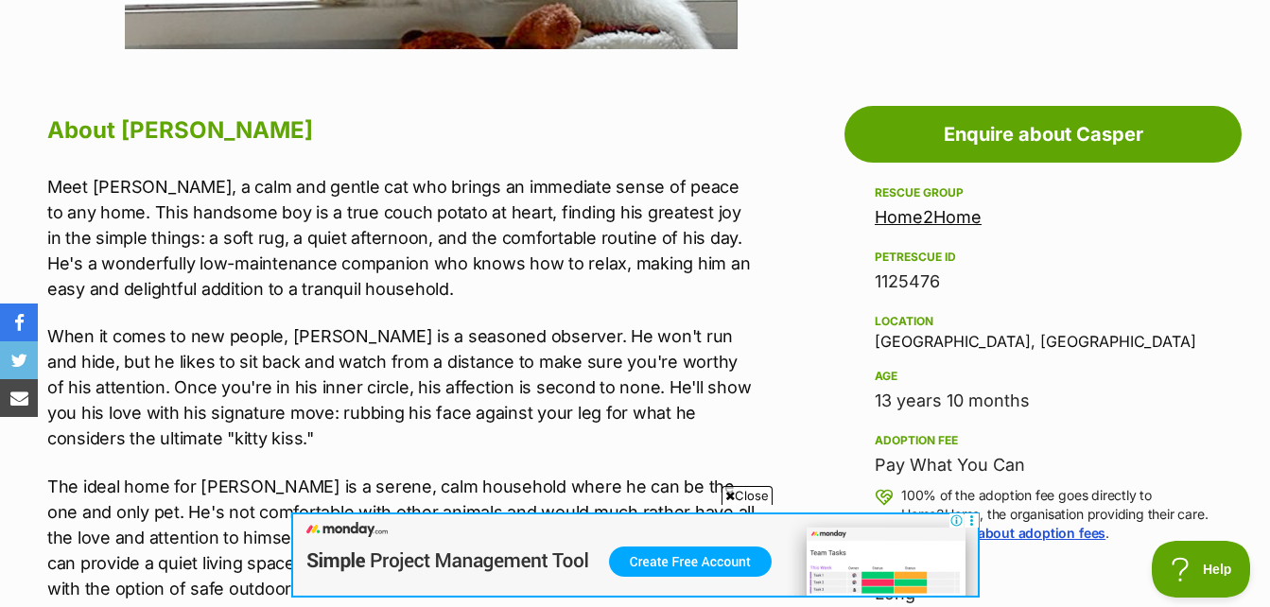
scroll to position [1040, 0]
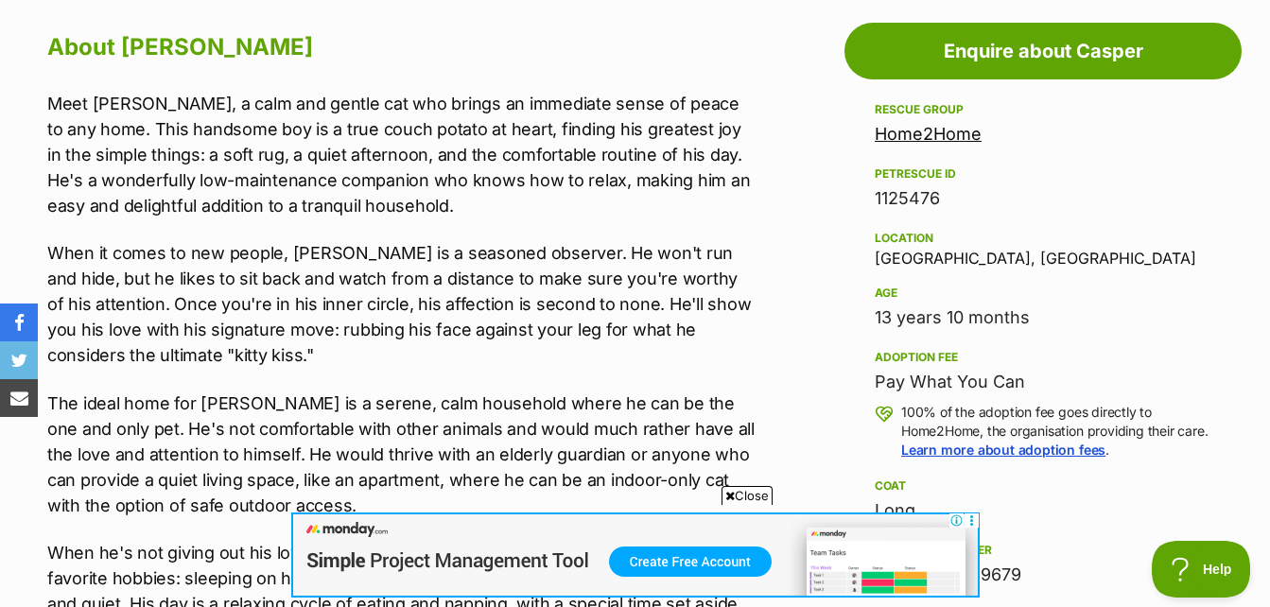
click at [66, 111] on p "Meet Casper, a calm and gentle cat who brings an immediate sense of peace to an…" at bounding box center [401, 155] width 709 height 128
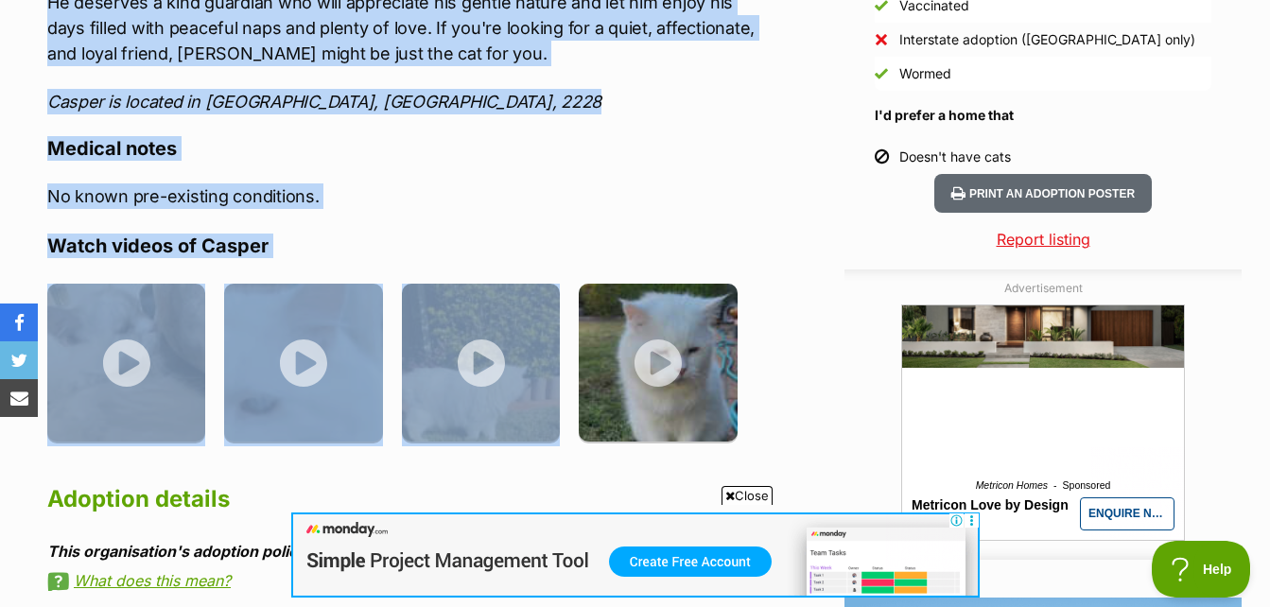
scroll to position [1796, 0]
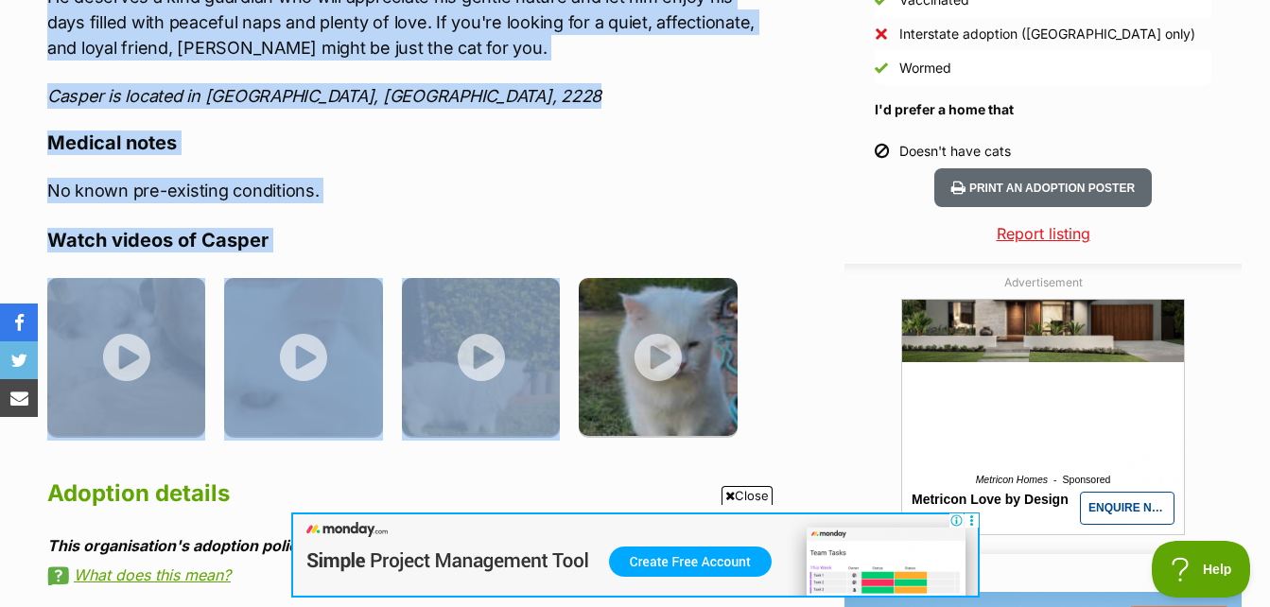
drag, startPoint x: 60, startPoint y: 106, endPoint x: 627, endPoint y: 302, distance: 600.0
click at [627, 302] on div "About Casper Meet Casper, a calm and gentle cat who brings an immediate sense o…" at bounding box center [401, 223] width 709 height 1906
drag, startPoint x: 627, startPoint y: 302, endPoint x: 544, endPoint y: 264, distance: 91.4
click at [536, 262] on div "About Casper Meet Casper, a calm and gentle cat who brings an immediate sense o…" at bounding box center [401, 223] width 709 height 1906
click at [521, 356] on img at bounding box center [481, 353] width 158 height 158
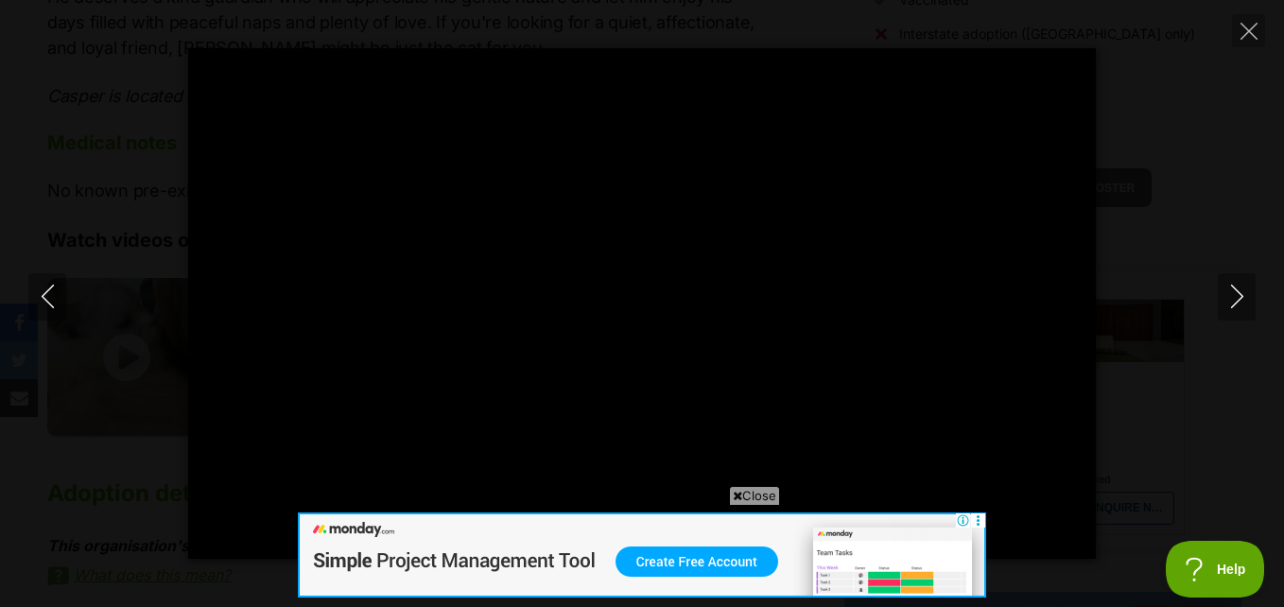
click at [773, 489] on span "Close" at bounding box center [754, 495] width 51 height 19
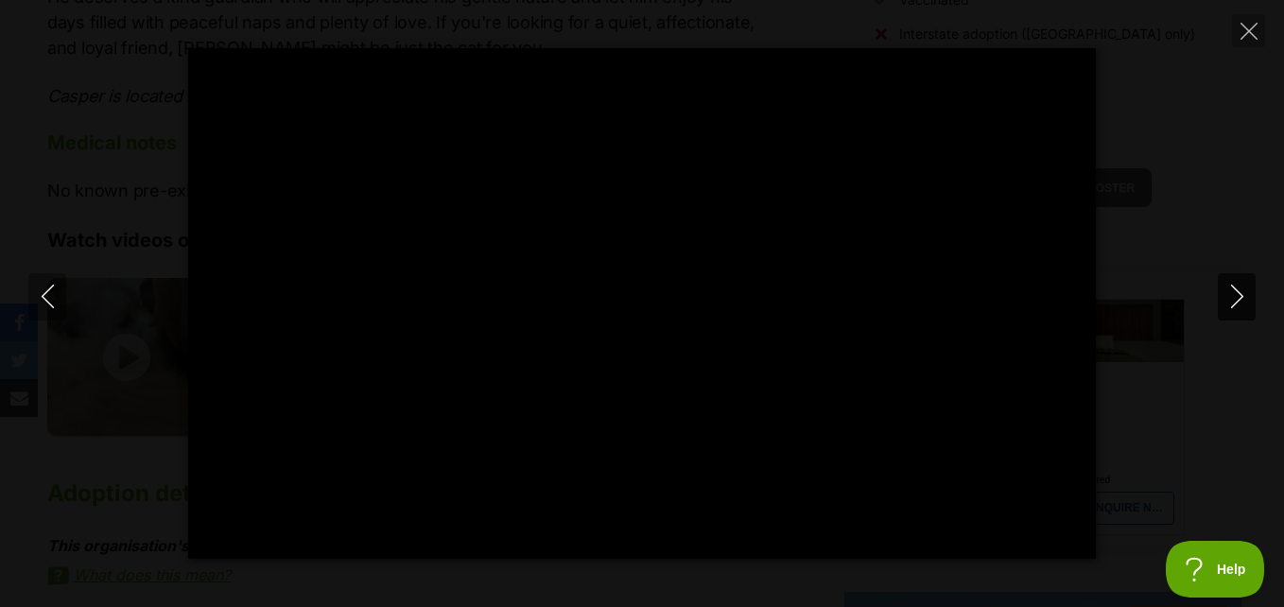
click at [1245, 289] on icon "Next" at bounding box center [1237, 297] width 24 height 24
type input "53.66"
click at [1184, 216] on div "Pause Play % buffered 00:00 -00:01 Unmute Mute Disable captions Enable captions…" at bounding box center [642, 303] width 1284 height 510
type input "89.68"
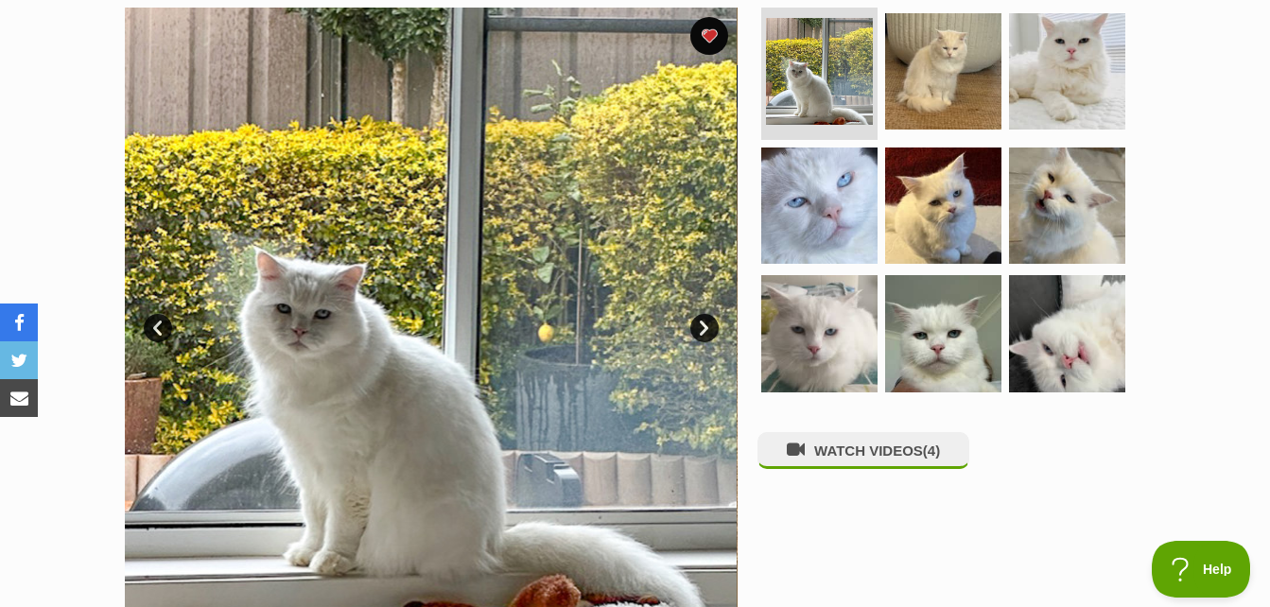
scroll to position [378, 0]
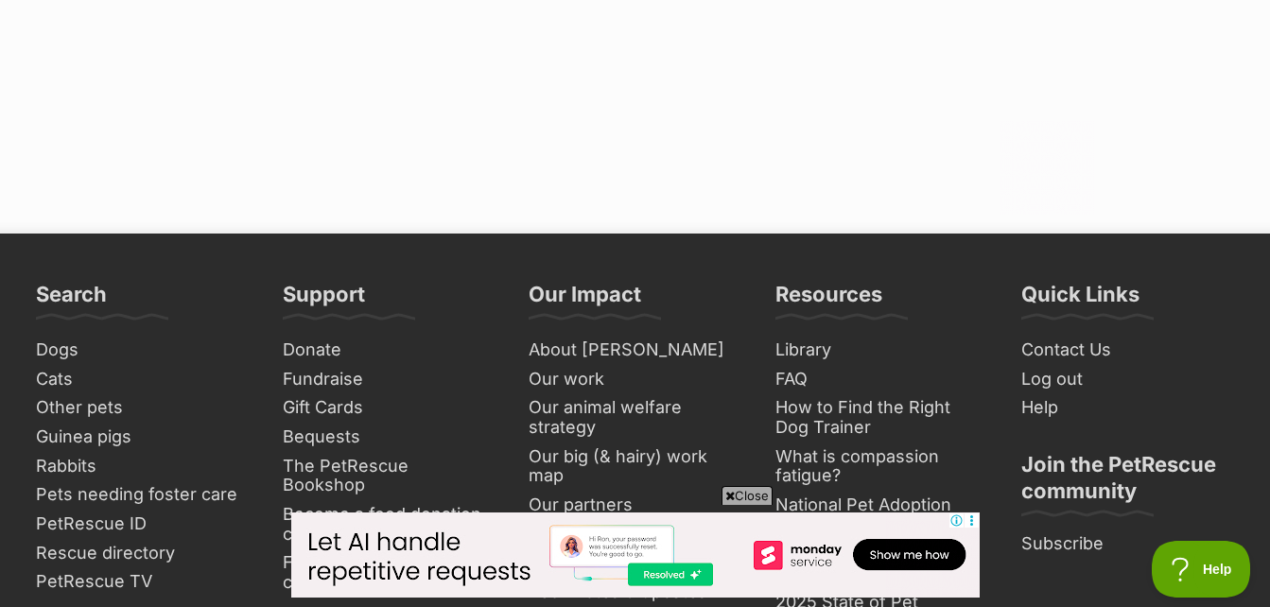
scroll to position [2363, 0]
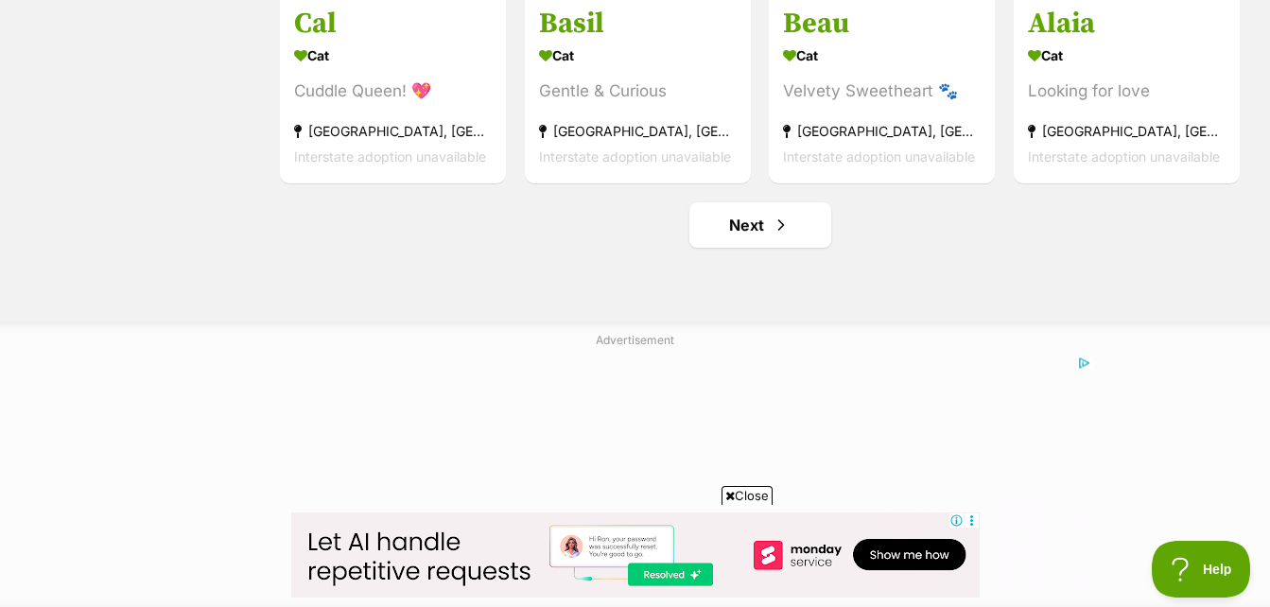
click at [804, 243] on link "Next" at bounding box center [760, 224] width 142 height 45
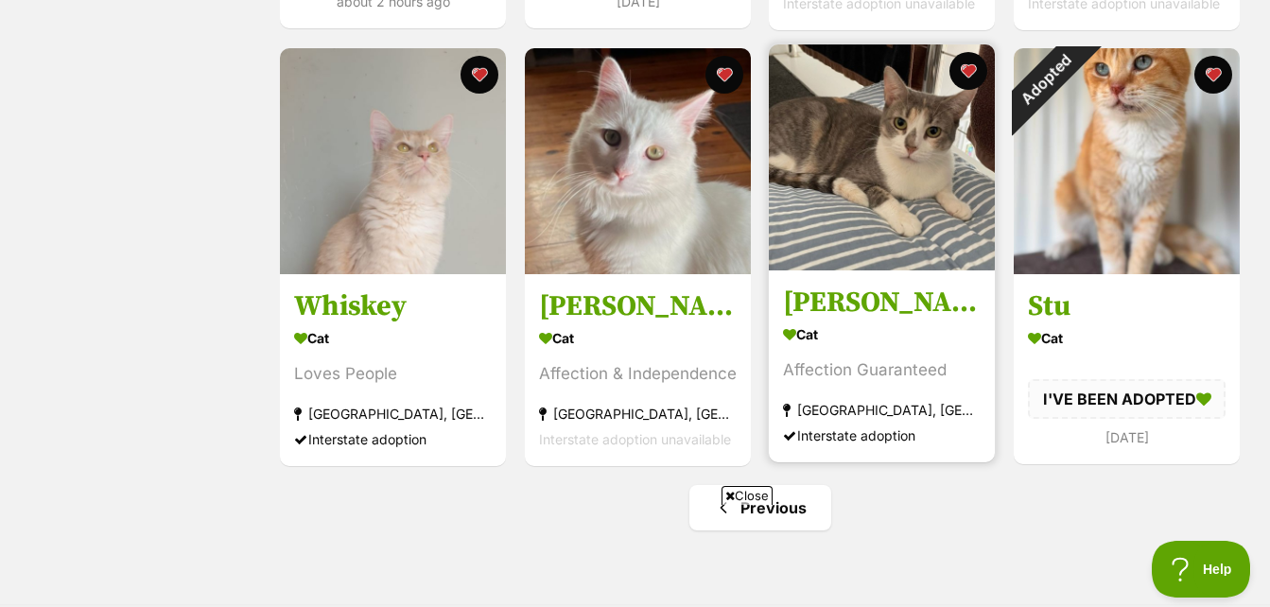
scroll to position [1340, 0]
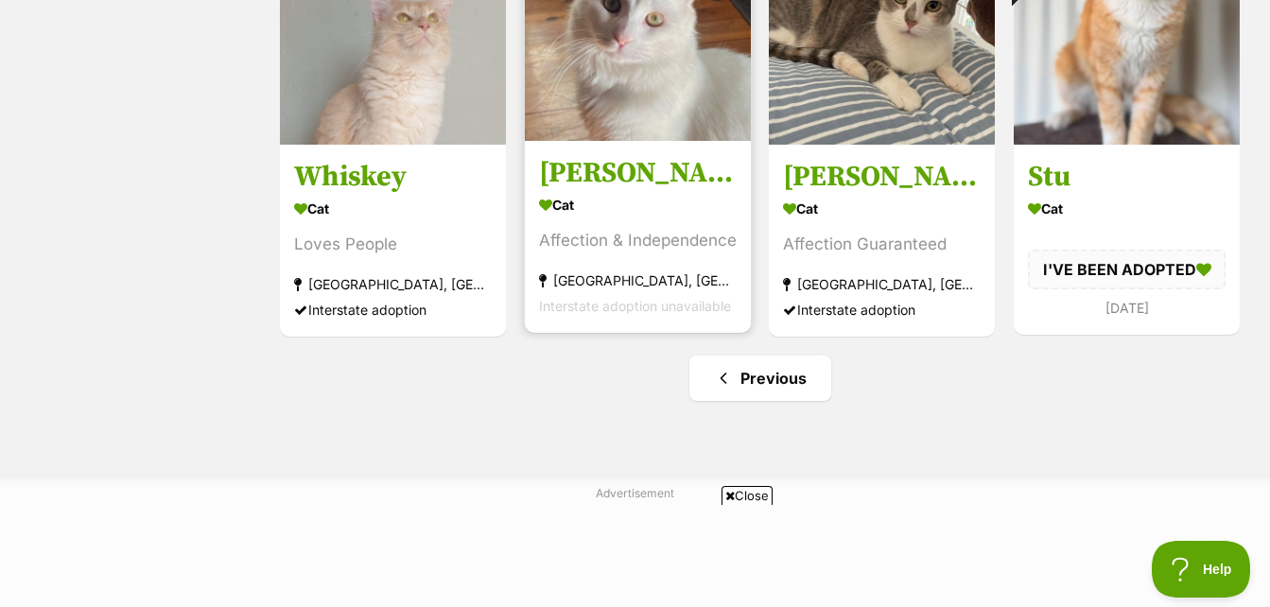
click at [649, 83] on img at bounding box center [638, 28] width 226 height 226
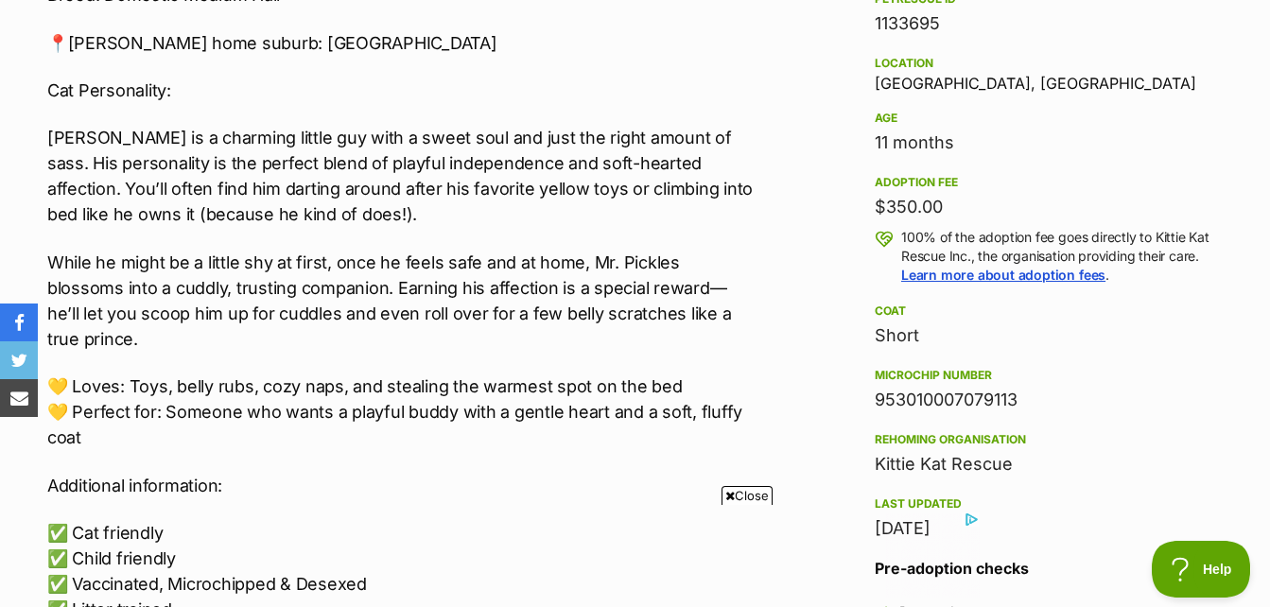
click at [994, 249] on p "100% of the adoption fee goes directly to Kittie Kat Rescue Inc., the organisat…" at bounding box center [1056, 256] width 310 height 57
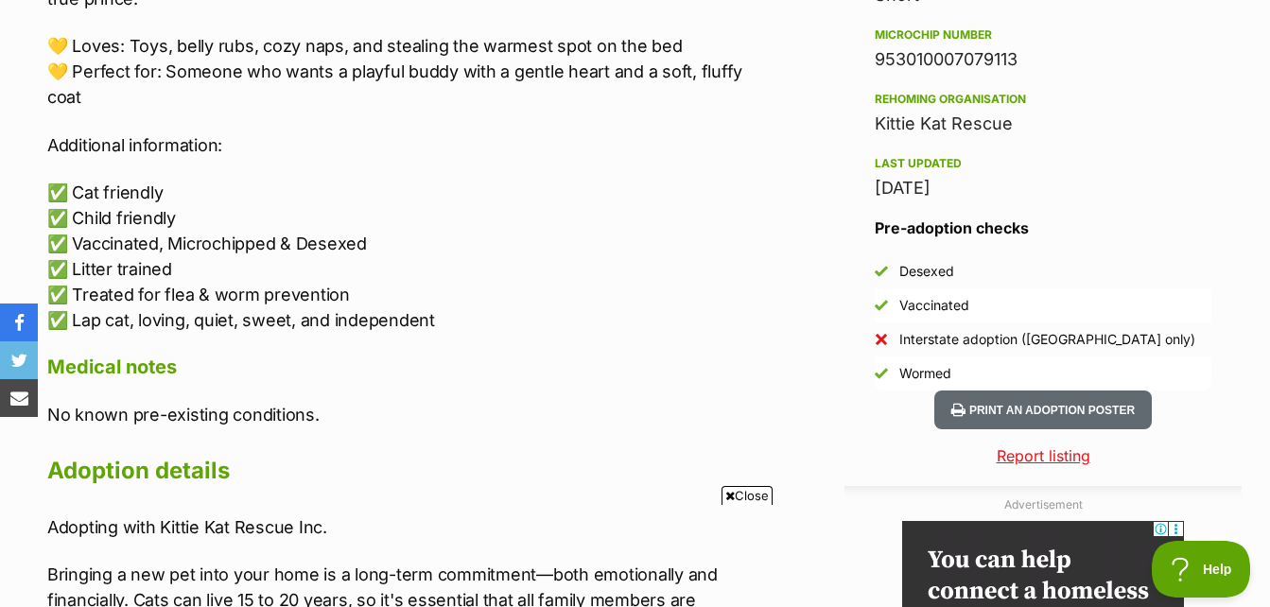
scroll to position [1512, 0]
